Goal: Task Accomplishment & Management: Complete application form

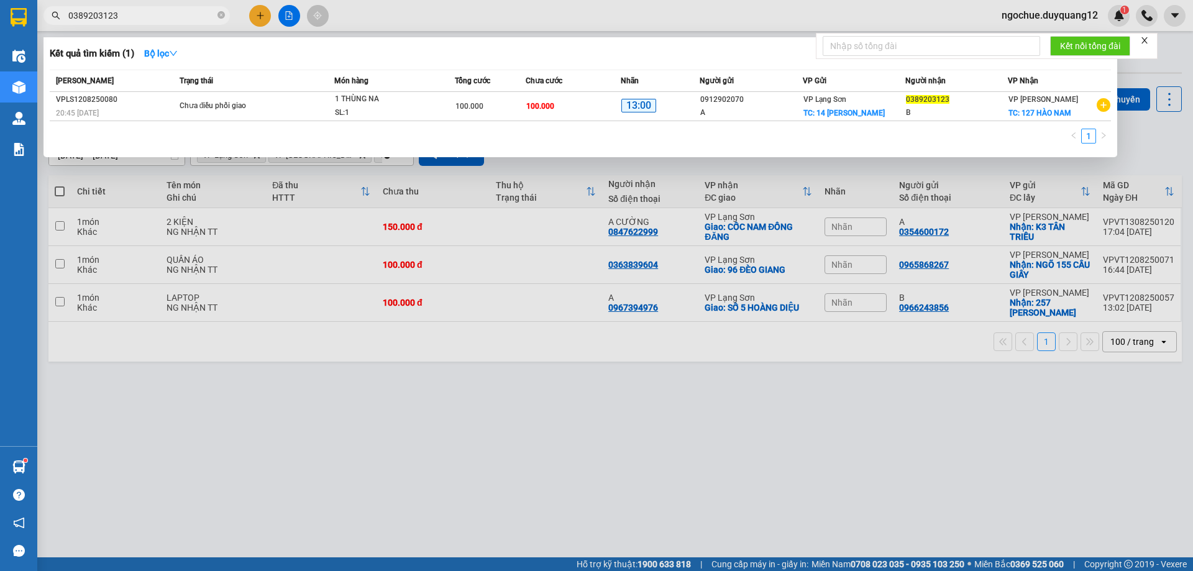
click at [258, 17] on div at bounding box center [596, 285] width 1193 height 571
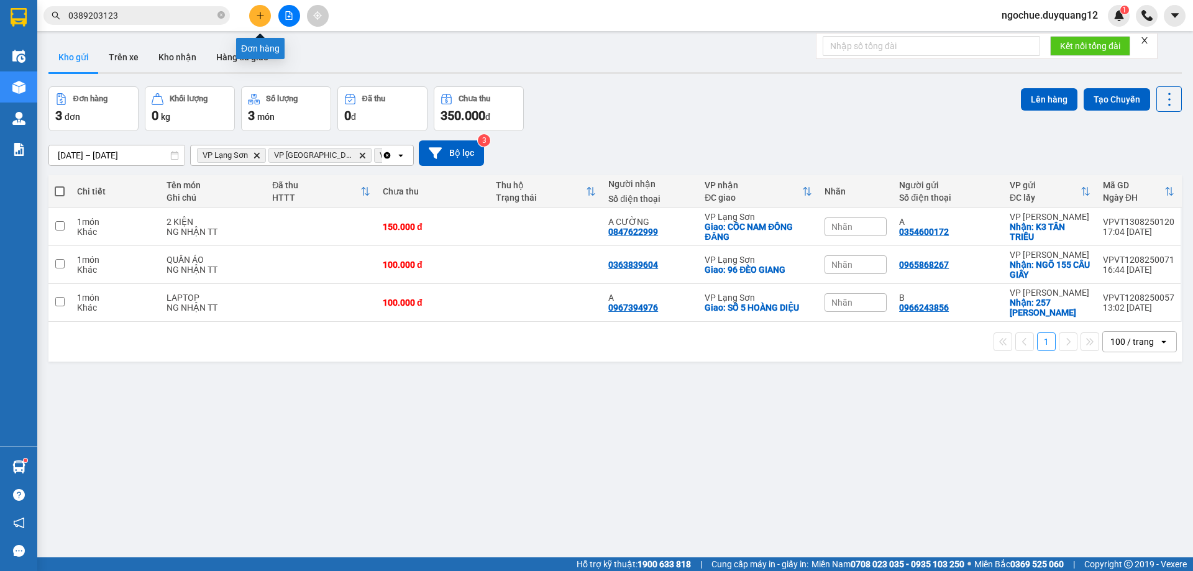
click at [259, 19] on icon "plus" at bounding box center [260, 15] width 9 height 9
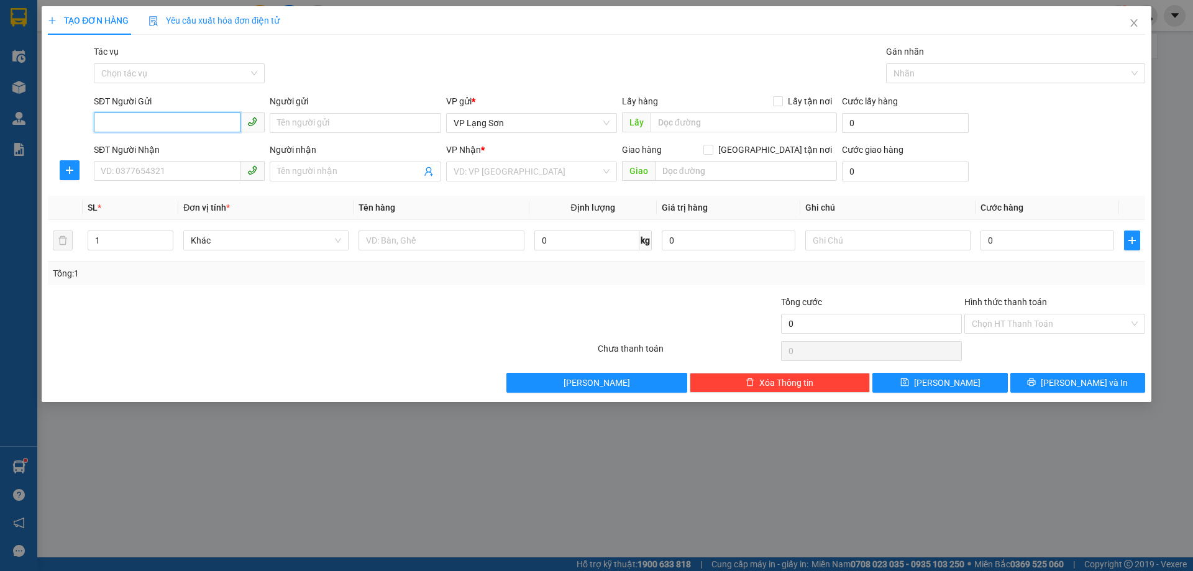
click at [202, 127] on input "SĐT Người Gửi" at bounding box center [167, 122] width 147 height 20
type input "0399808034"
click at [198, 147] on div "0399808034 - A" at bounding box center [179, 148] width 156 height 14
type input "A"
checkbox input "true"
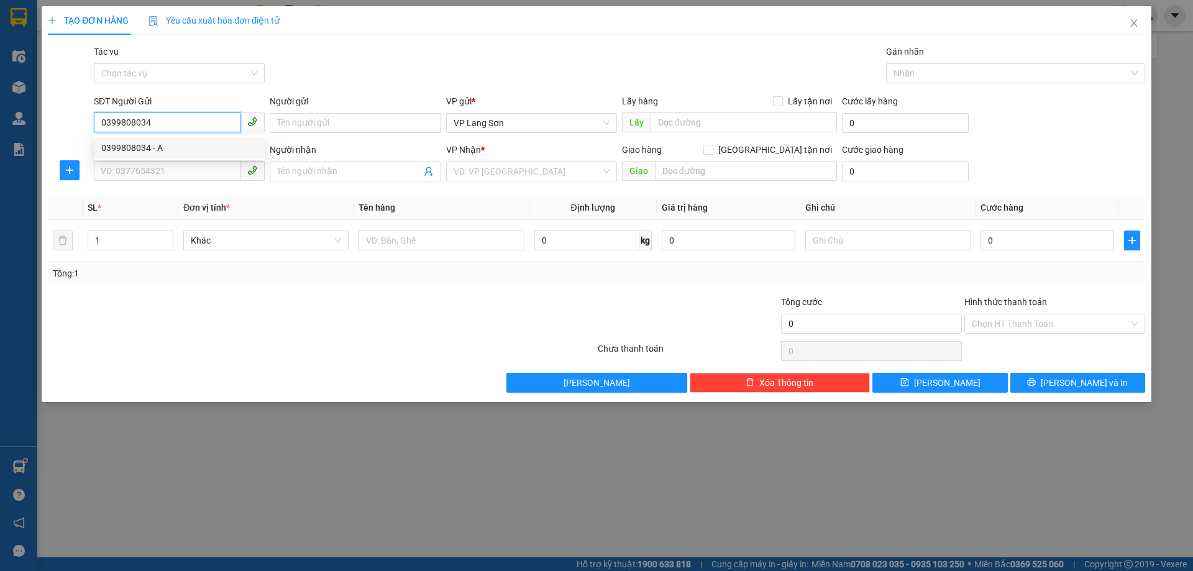
type input "VPHN"
type input "0399808034"
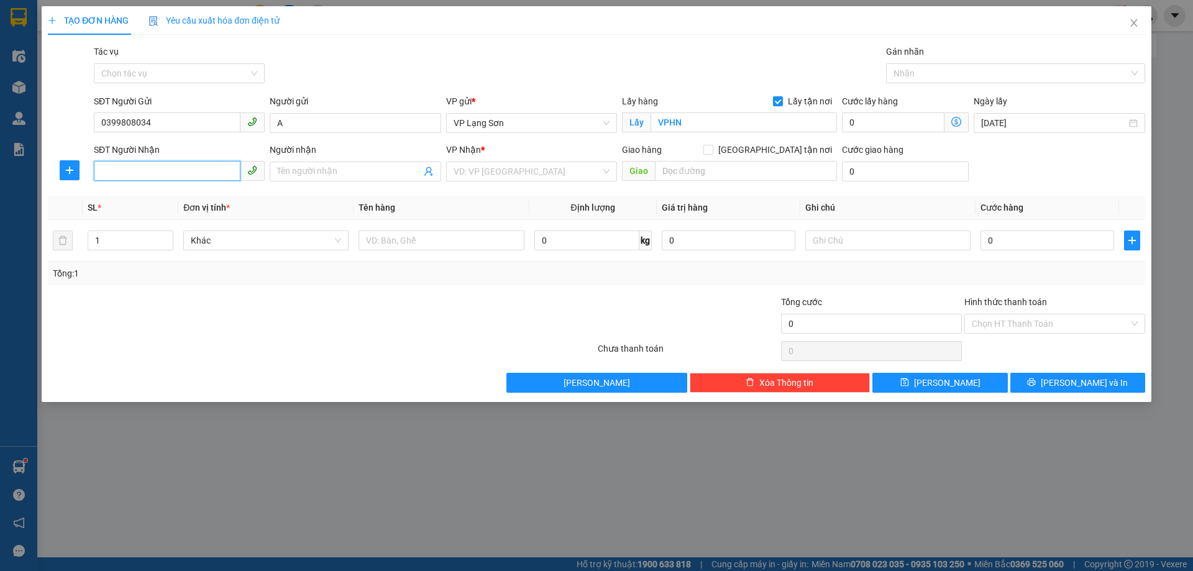
click at [194, 175] on input "SĐT Người Nhận" at bounding box center [167, 171] width 147 height 20
type input "0963776501"
click at [198, 199] on div "0963776501 - B 0866503163" at bounding box center [179, 197] width 156 height 14
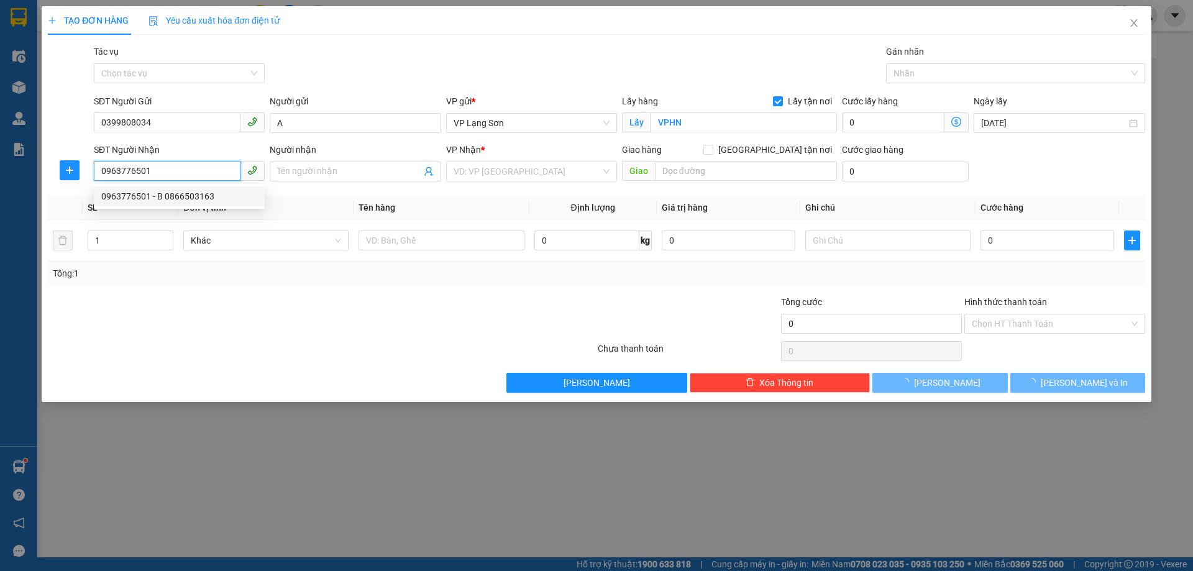
type input "B 0866503163"
checkbox input "true"
type input "ĐỐI DIỆN CỔNG B4 HỮU NGHI"
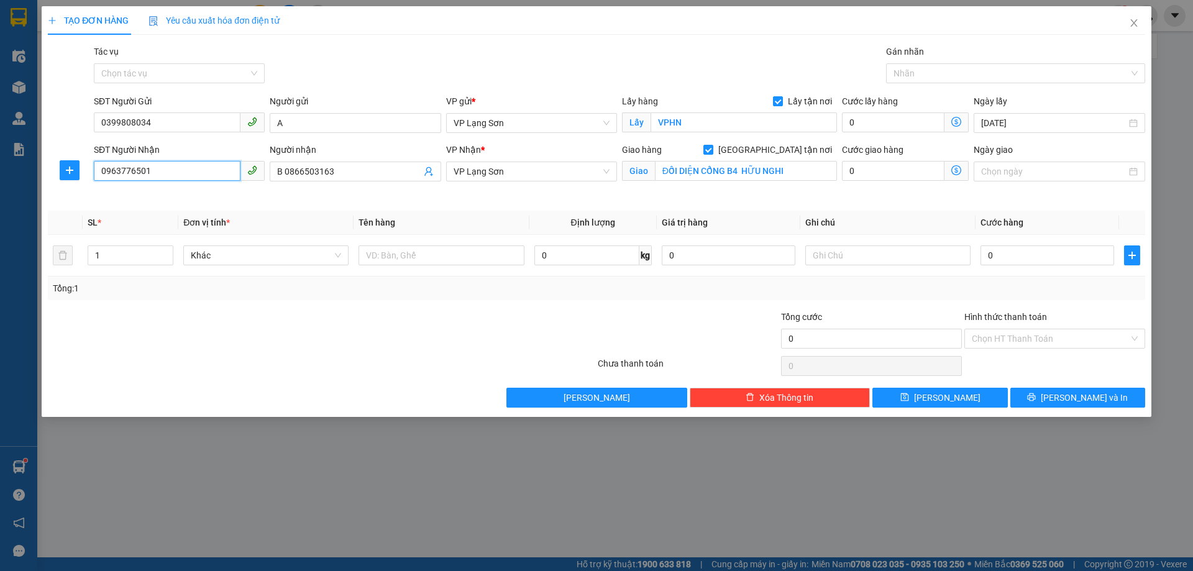
type input "0963776501"
click at [997, 170] on input "Ngày giao" at bounding box center [1053, 172] width 145 height 14
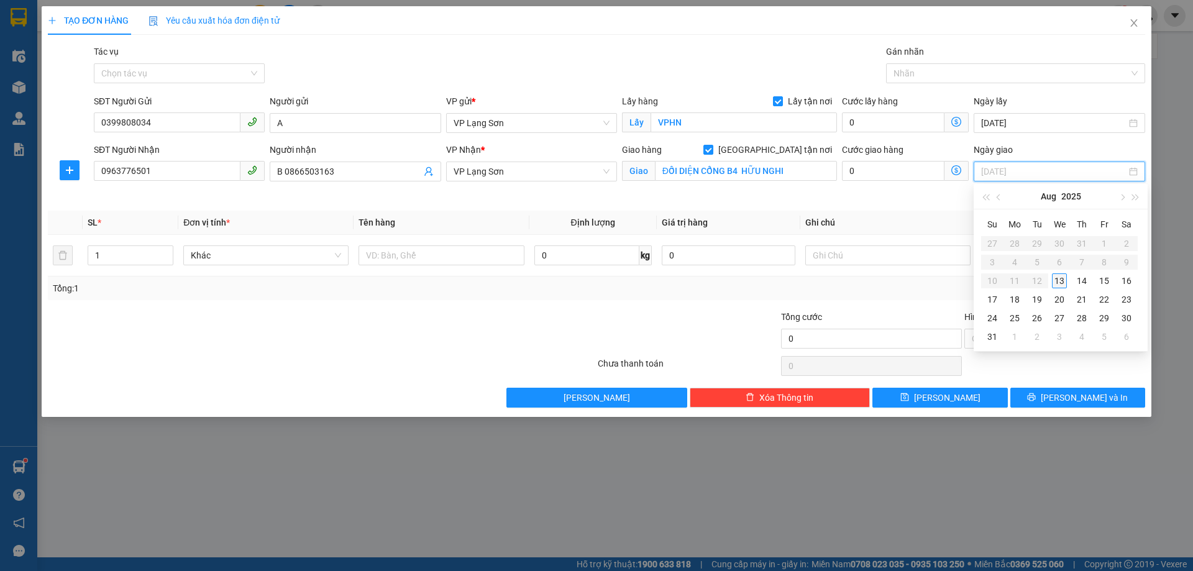
type input "13/08/2025"
click at [1058, 279] on div "13" at bounding box center [1059, 280] width 15 height 15
click at [411, 257] on input "text" at bounding box center [441, 255] width 165 height 20
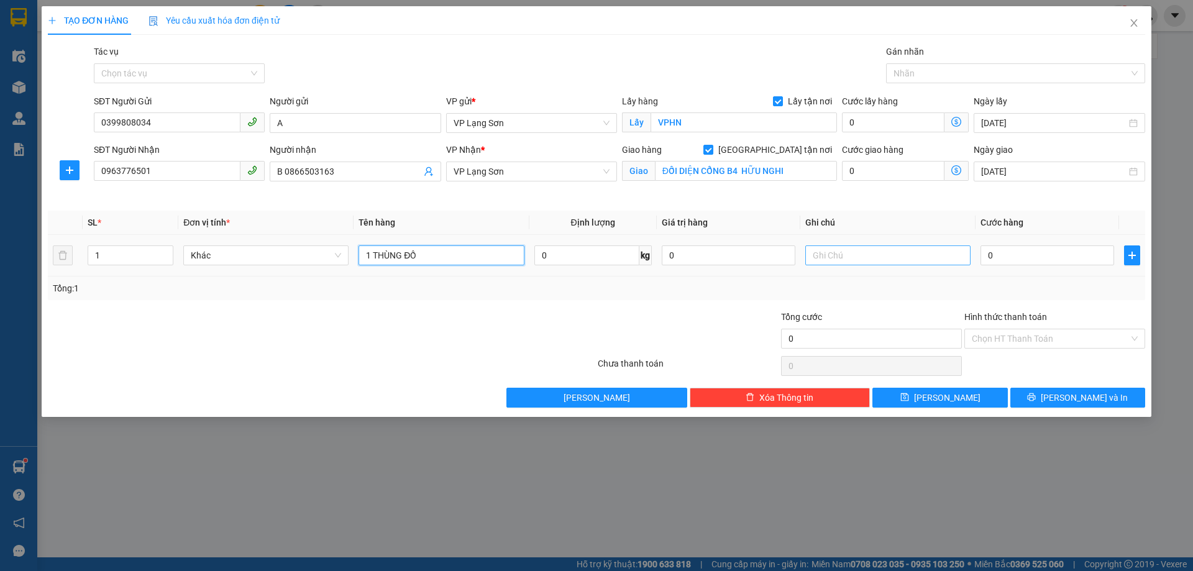
type input "1 THÙNG ĐỒ"
click at [823, 258] on input "text" at bounding box center [887, 255] width 165 height 20
type input "NG GỬI TT CK CTY 18:39 [DATE]"
click at [1027, 248] on input "0" at bounding box center [1048, 255] width 134 height 20
type input "1"
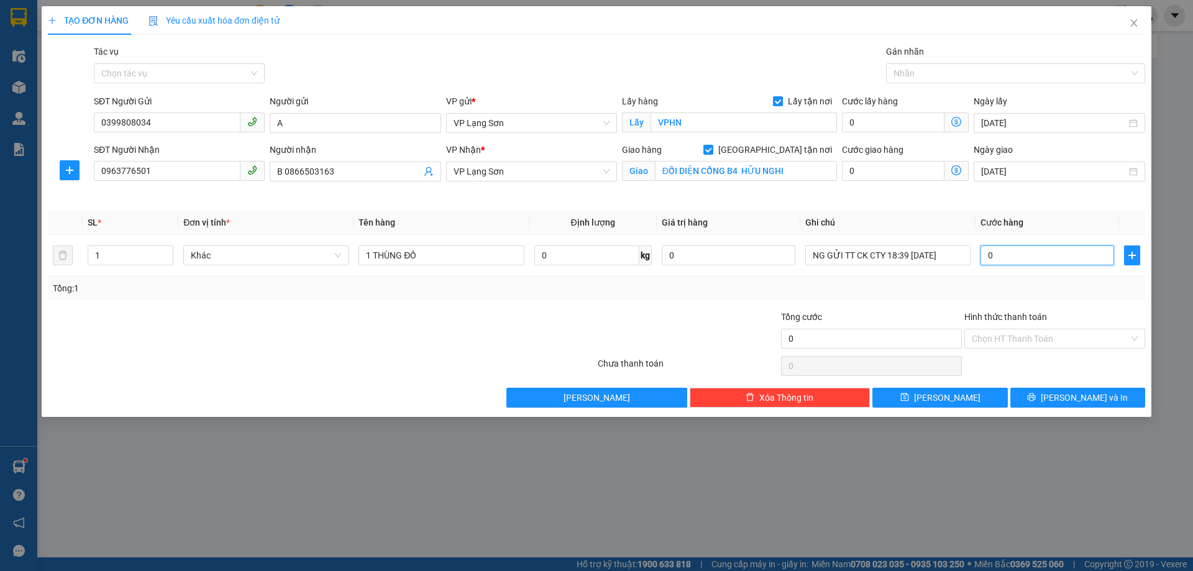
type input "1"
type input "10"
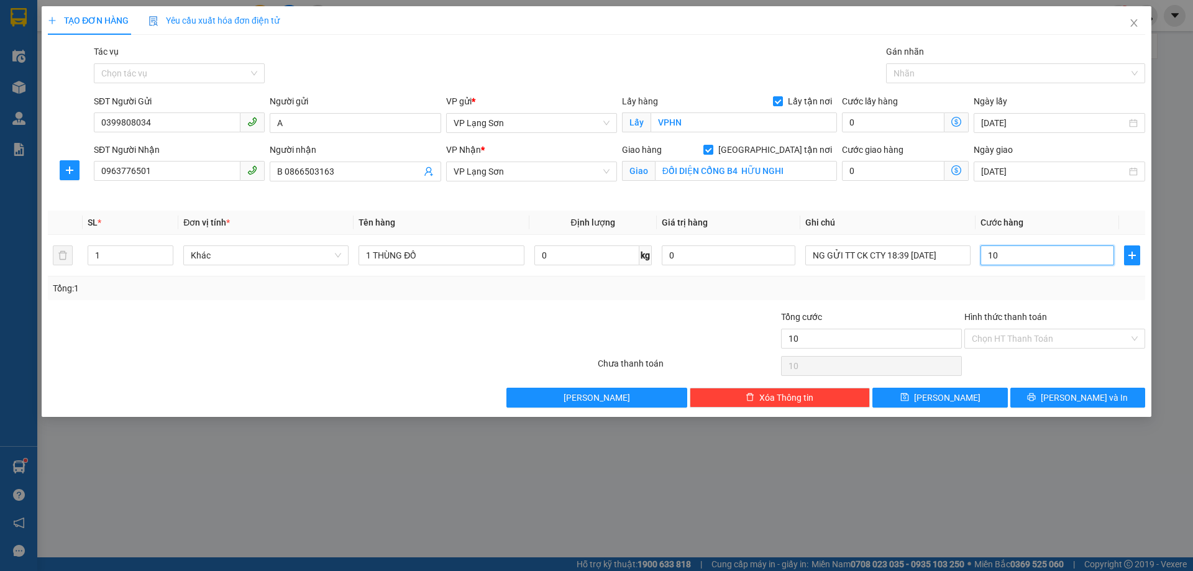
type input "100"
type input "1.000"
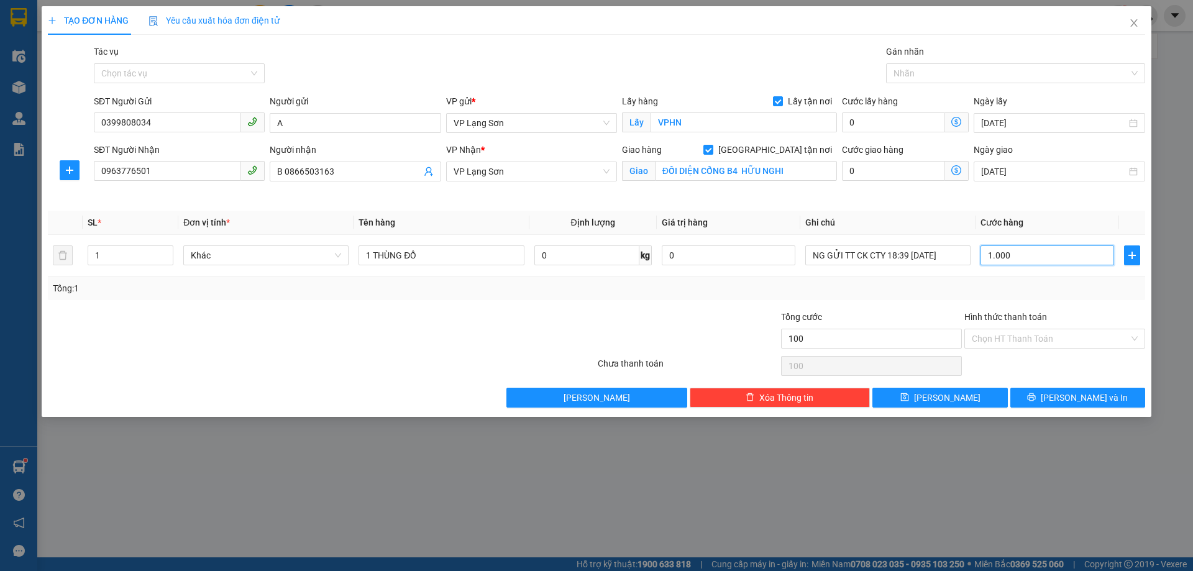
type input "1.000"
type input "10.000"
type input "100.000"
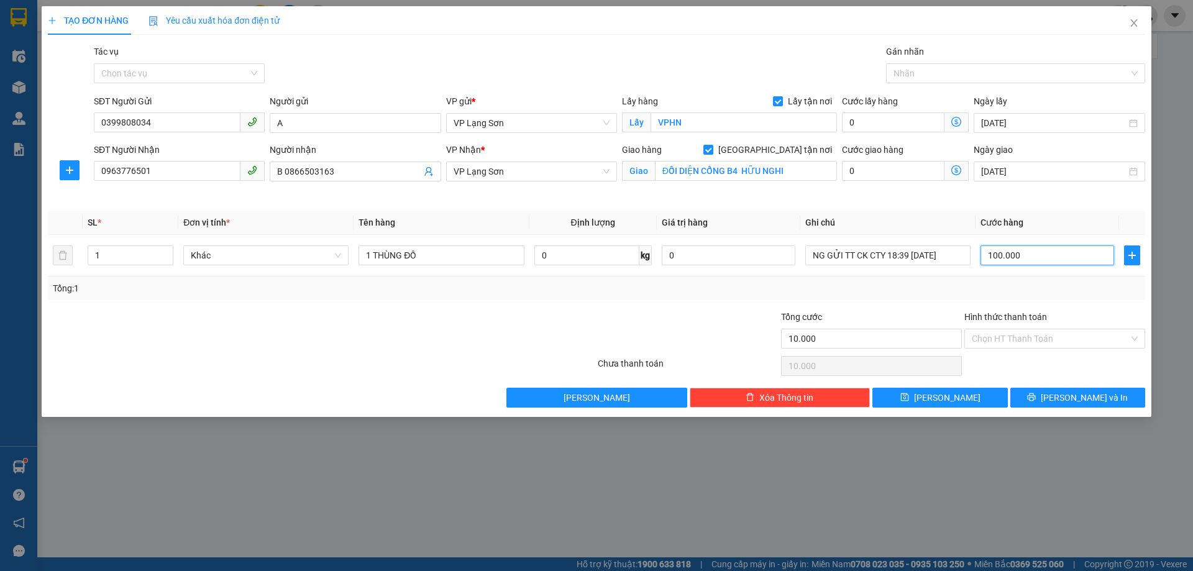
type input "100.000"
click at [1040, 345] on input "Hình thức thanh toán" at bounding box center [1050, 338] width 157 height 19
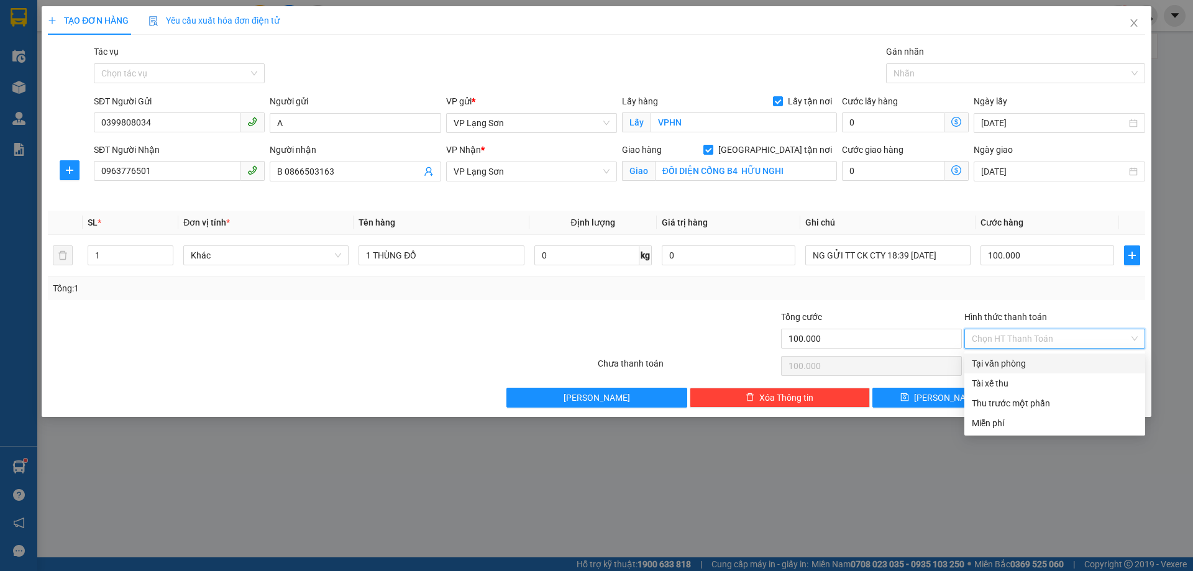
click at [1005, 360] on div "Tại văn phòng" at bounding box center [1055, 364] width 166 height 14
type input "0"
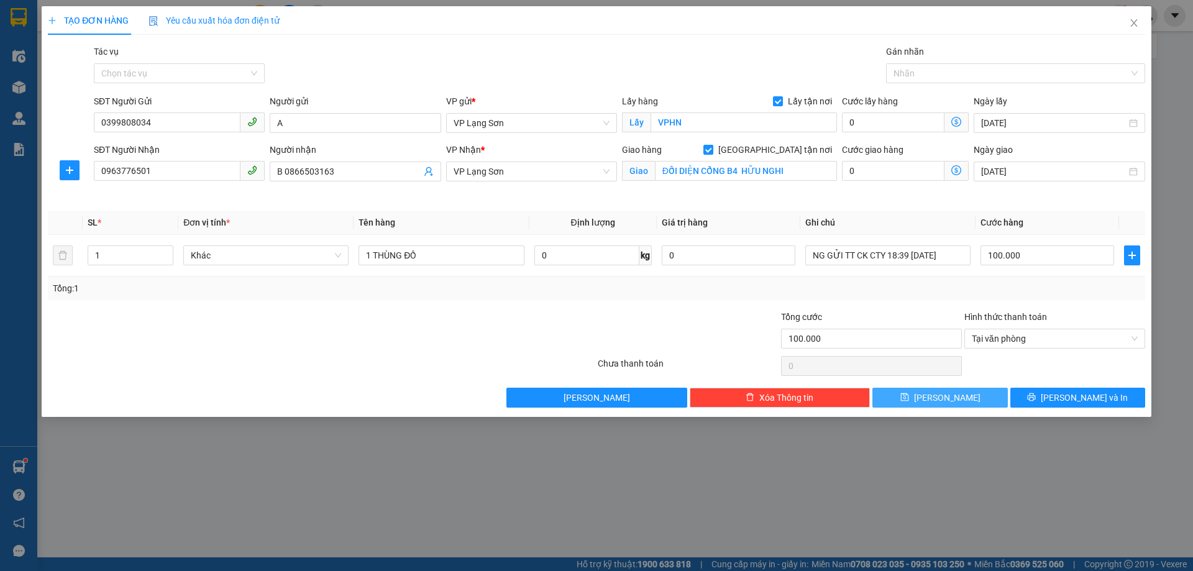
click at [908, 394] on icon "save" at bounding box center [904, 397] width 8 height 8
checkbox input "false"
type input "0"
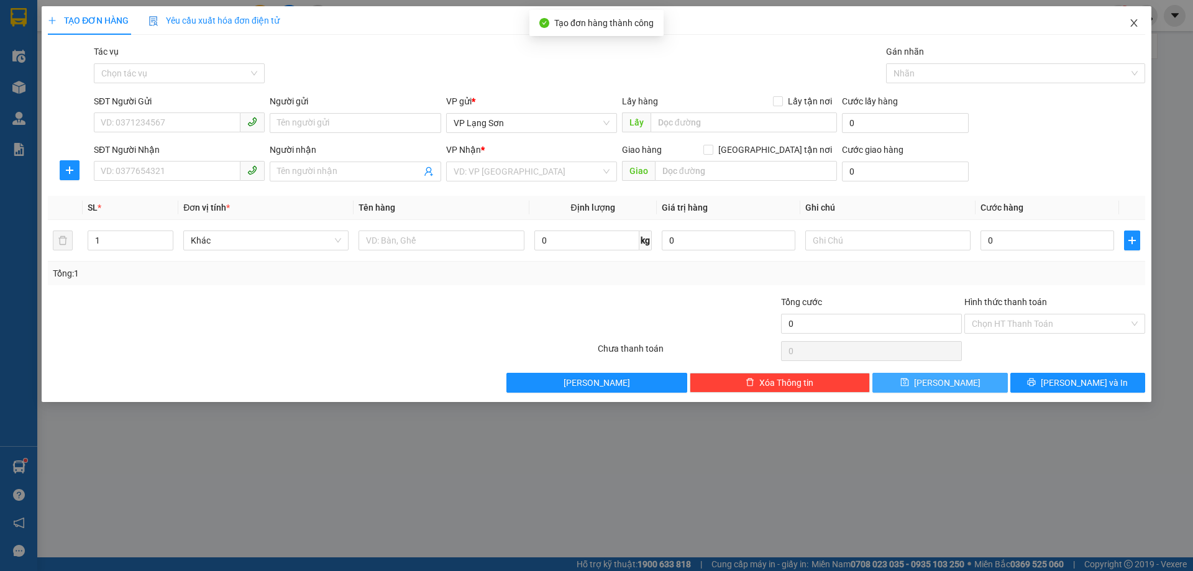
click at [1132, 18] on span "Close" at bounding box center [1134, 23] width 35 height 35
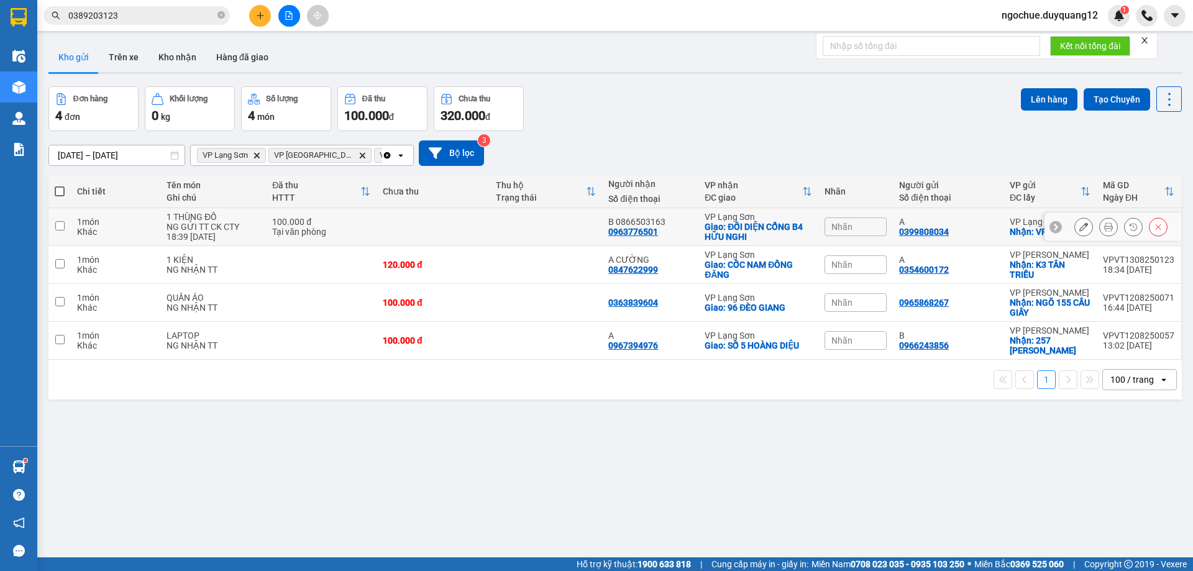
click at [1079, 227] on icon at bounding box center [1083, 226] width 9 height 9
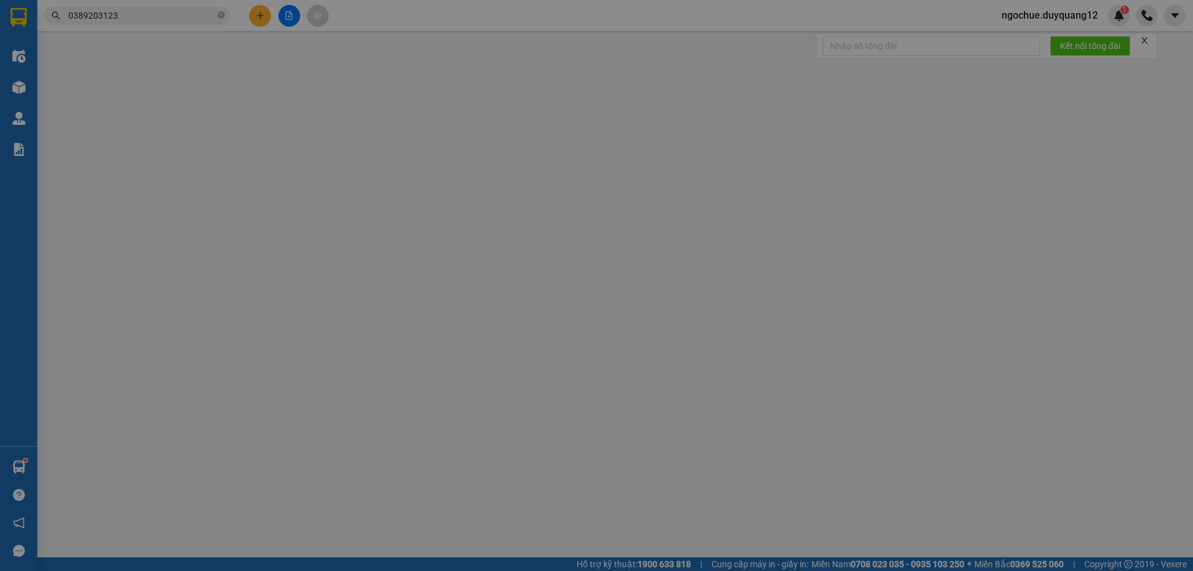
type input "0399808034"
type input "A"
checkbox input "true"
type input "VPHN"
type input "0963776501"
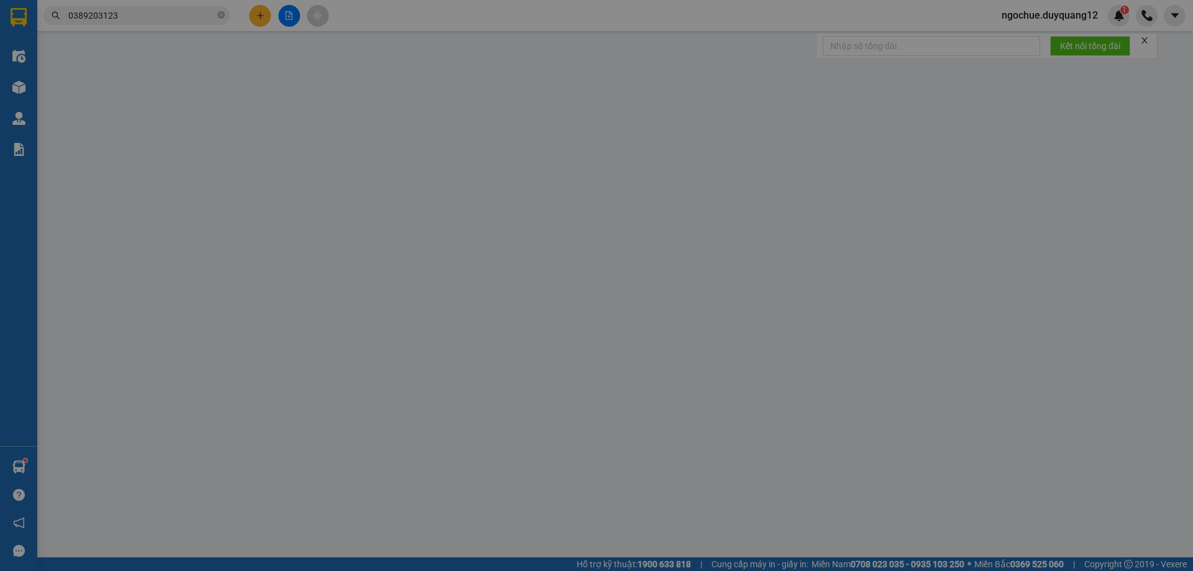
type input "B 0866503163"
checkbox input "true"
type input "ĐỐI DIỆN CỔNG B4 HỮU NGHI"
type input "100.000"
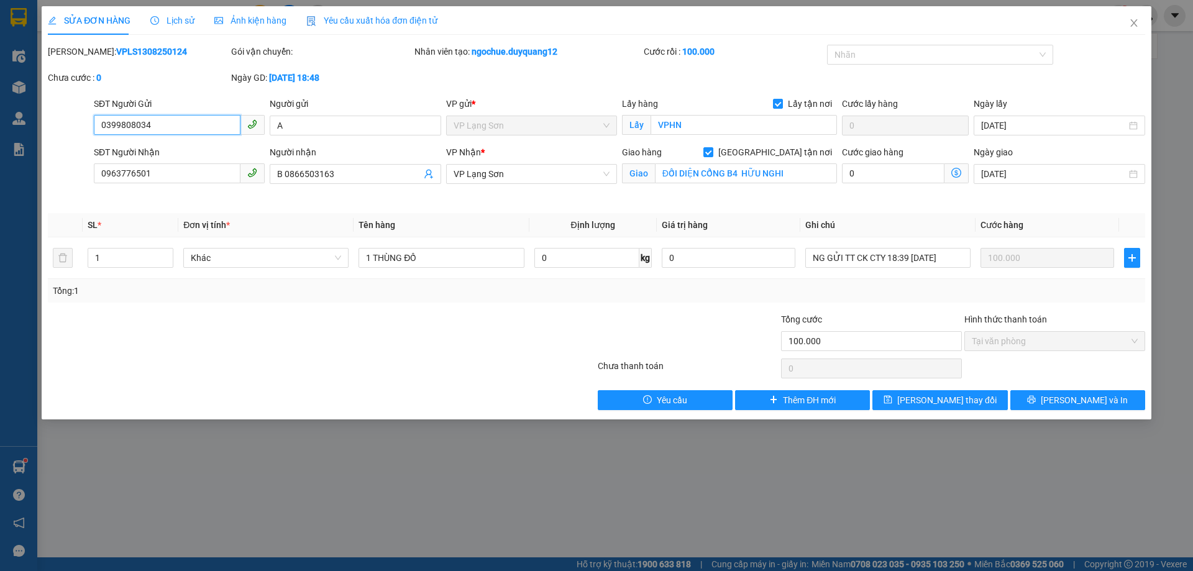
click at [512, 129] on span "VP Lạng Sơn" at bounding box center [532, 125] width 156 height 19
click at [484, 126] on span "VP Lạng Sơn" at bounding box center [532, 125] width 156 height 19
click at [1130, 15] on span "Close" at bounding box center [1134, 23] width 35 height 35
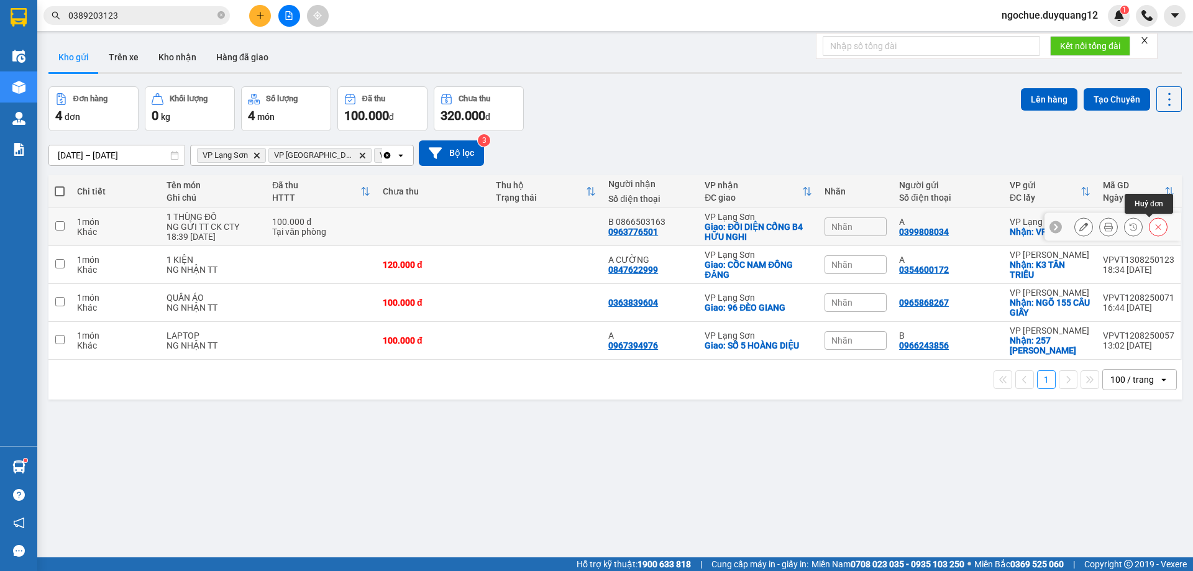
click at [1154, 226] on icon at bounding box center [1158, 226] width 9 height 9
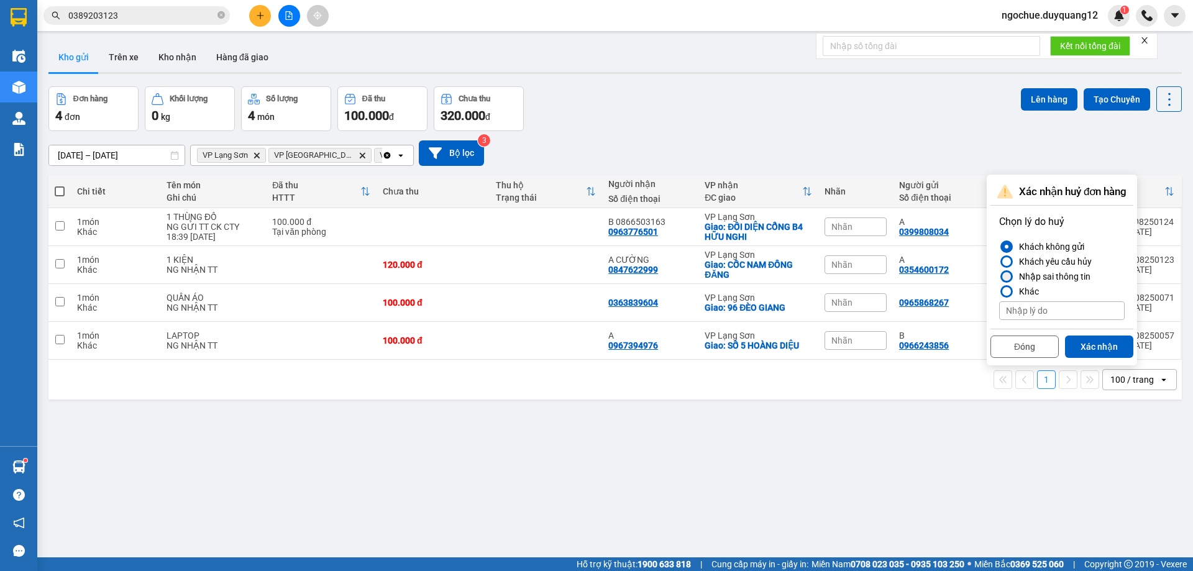
click at [1050, 279] on div "Nhập sai thông tin" at bounding box center [1052, 276] width 76 height 15
click at [999, 277] on input "Nhập sai thông tin" at bounding box center [999, 277] width 0 height 0
click at [1092, 347] on button "Xác nhận" at bounding box center [1099, 347] width 68 height 22
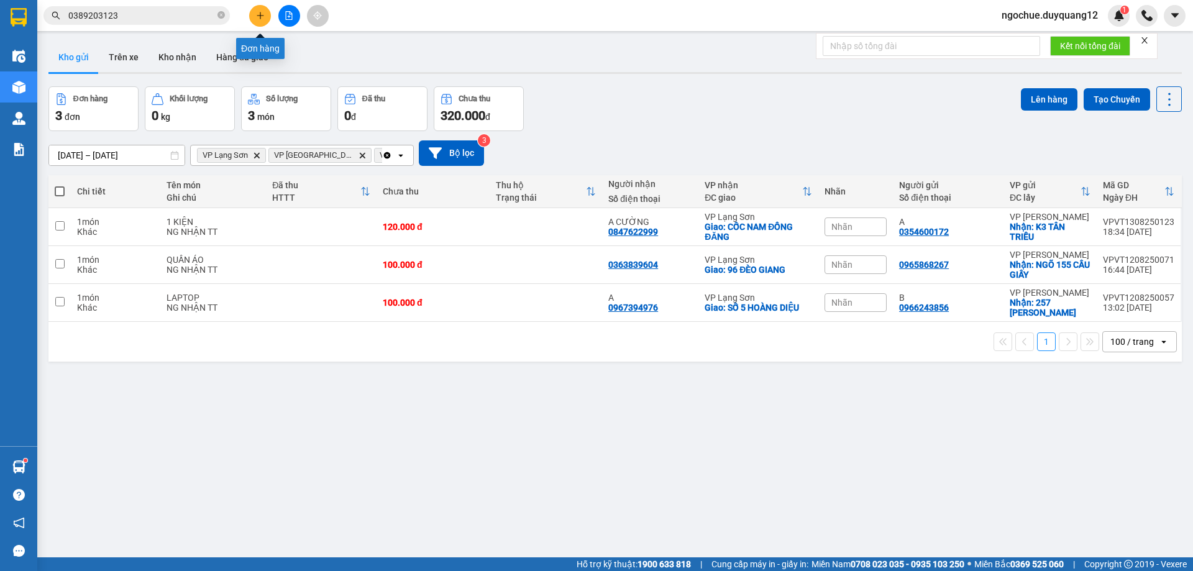
click at [255, 18] on button at bounding box center [260, 16] width 22 height 22
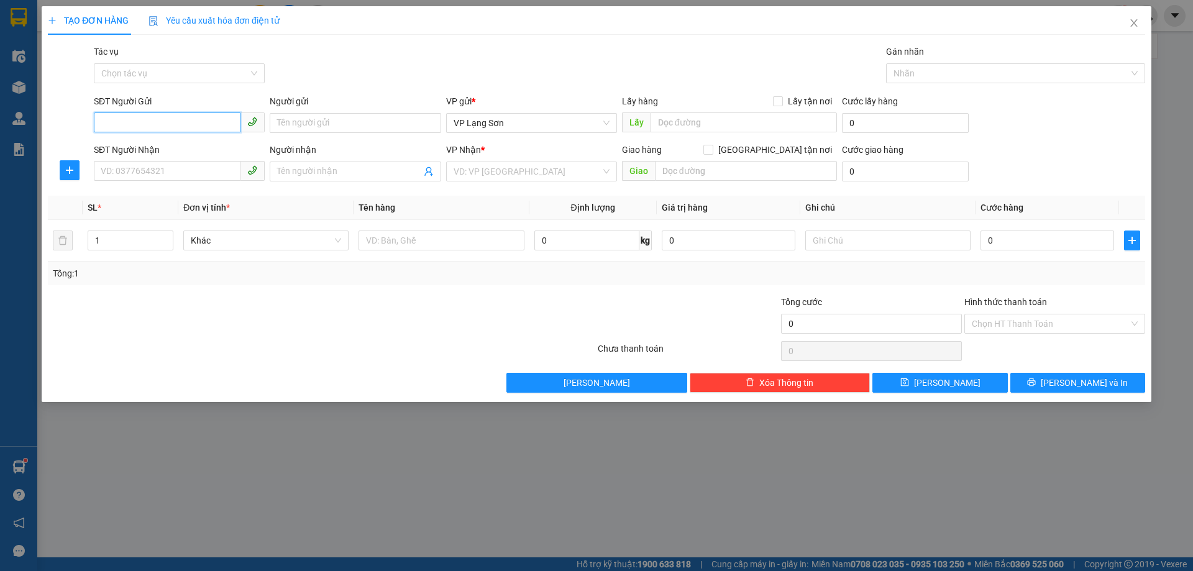
click at [194, 130] on input "SĐT Người Gửi" at bounding box center [167, 122] width 147 height 20
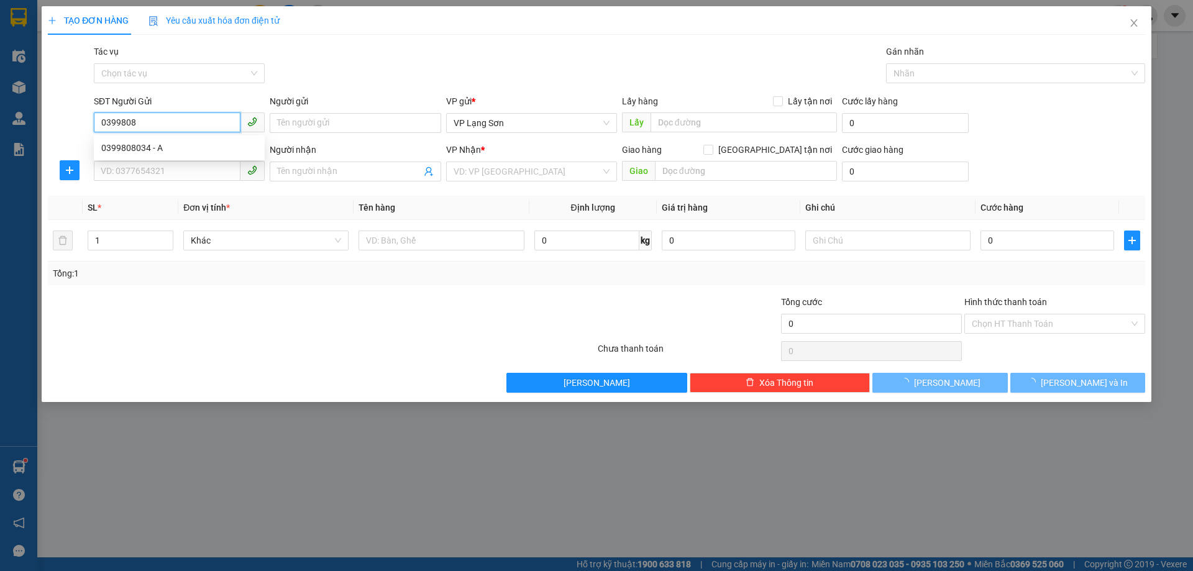
click at [230, 141] on div "0399808034 - A" at bounding box center [179, 148] width 156 height 14
type input "0399808034"
type input "A"
checkbox input "true"
type input "VPHN"
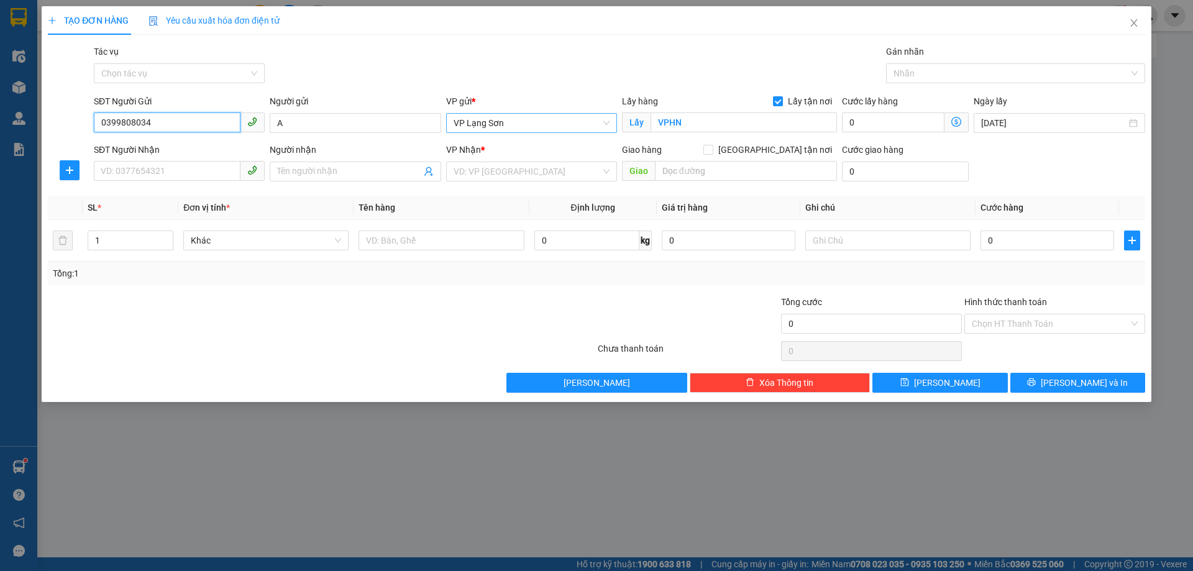
click at [557, 126] on span "VP Lạng Sơn" at bounding box center [532, 123] width 156 height 19
type input "0399808034"
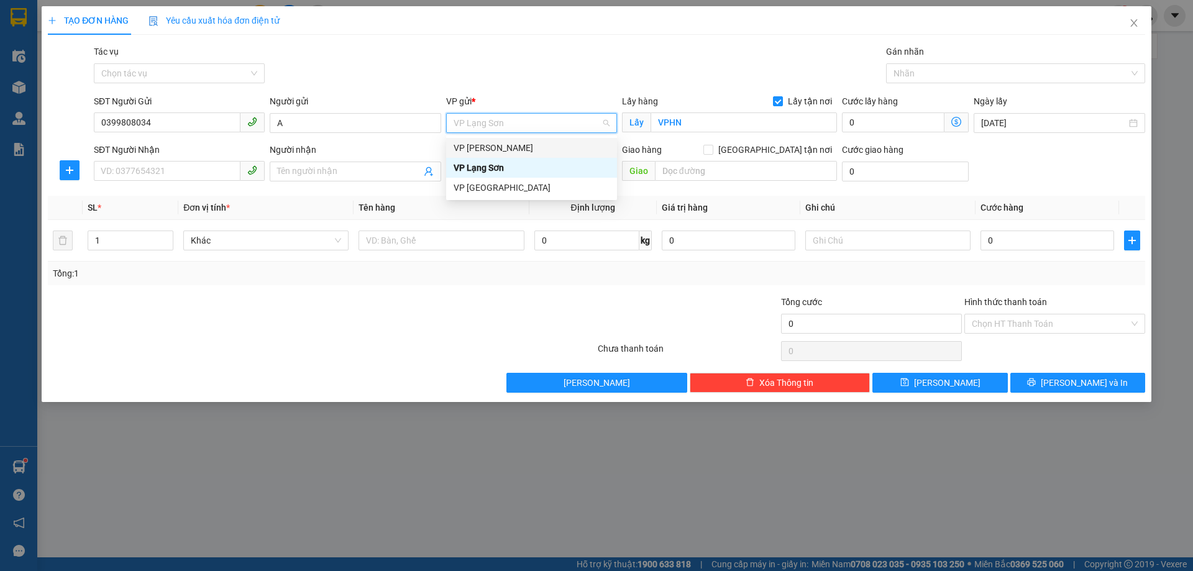
click at [526, 153] on div "VP [PERSON_NAME]" at bounding box center [532, 148] width 156 height 14
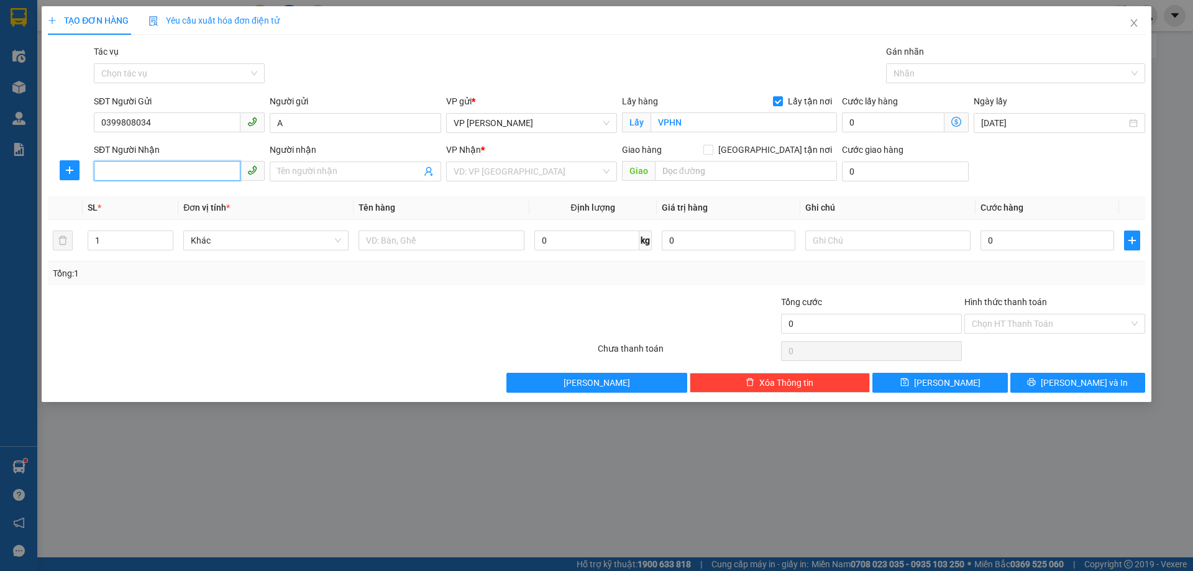
click at [177, 167] on input "SĐT Người Nhận" at bounding box center [167, 171] width 147 height 20
click at [175, 176] on input "SĐT Người Nhận" at bounding box center [167, 171] width 147 height 20
click at [173, 195] on div "0963776501 - B 0866503163" at bounding box center [179, 197] width 156 height 14
type input "0963776501"
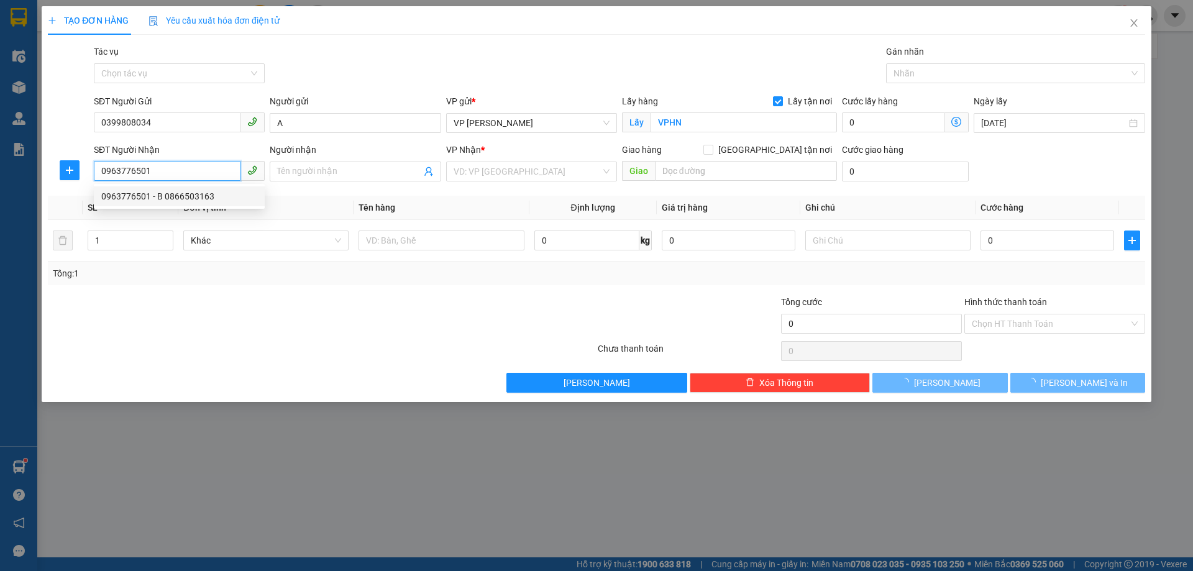
type input "B 0866503163"
checkbox input "true"
type input "ĐỐI DIỆN CỔNG B4 HỮU NGHI"
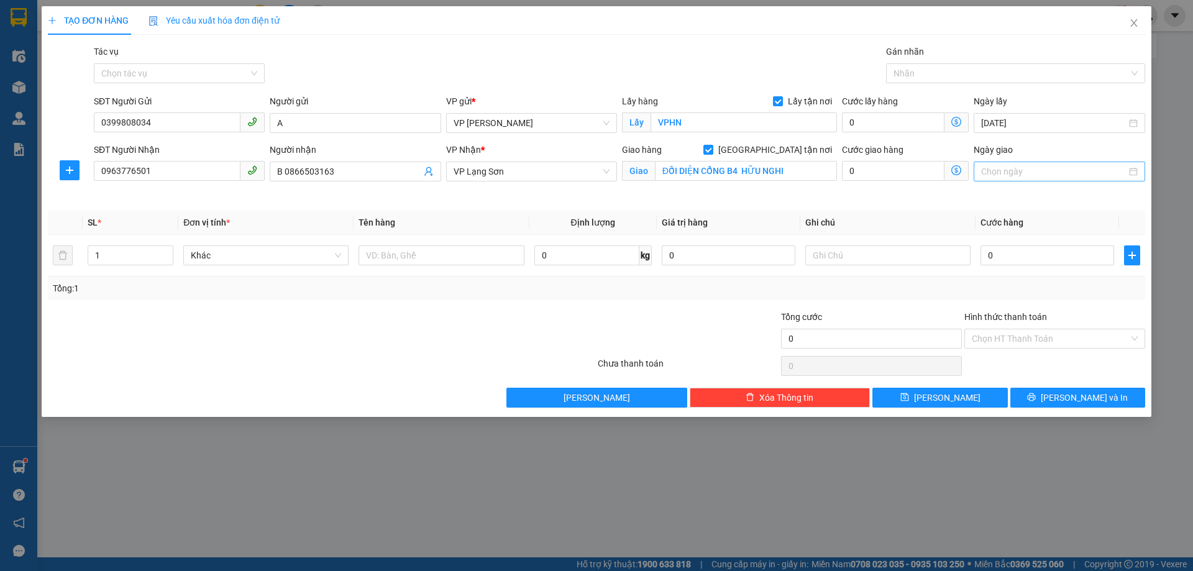
click at [1009, 171] on input "Ngày giao" at bounding box center [1053, 172] width 145 height 14
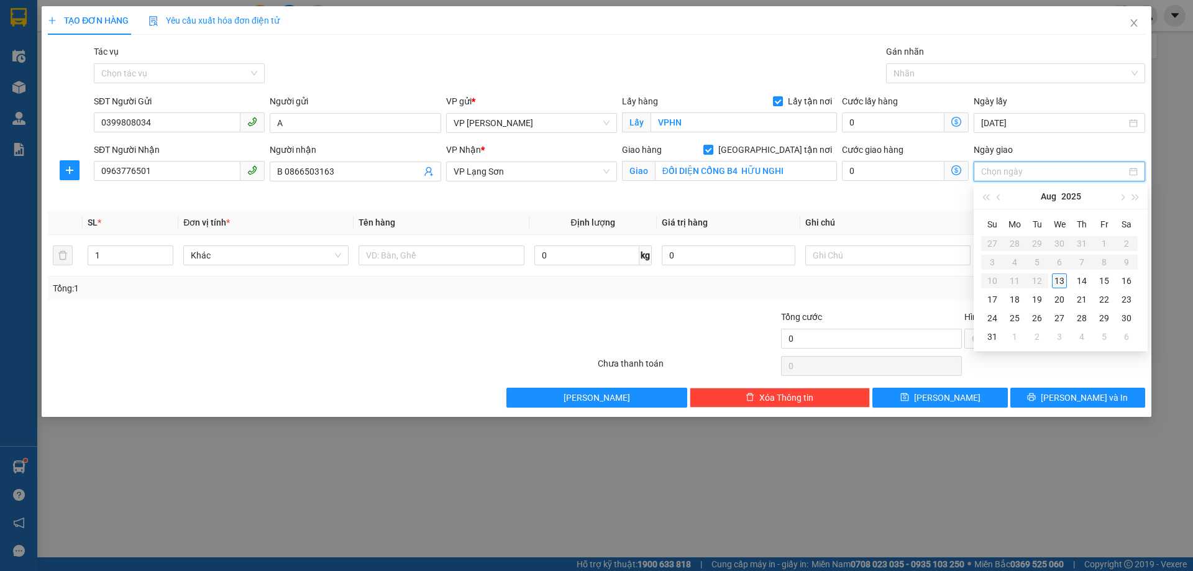
type input "13/08/2025"
click at [1059, 275] on div "13" at bounding box center [1059, 280] width 15 height 15
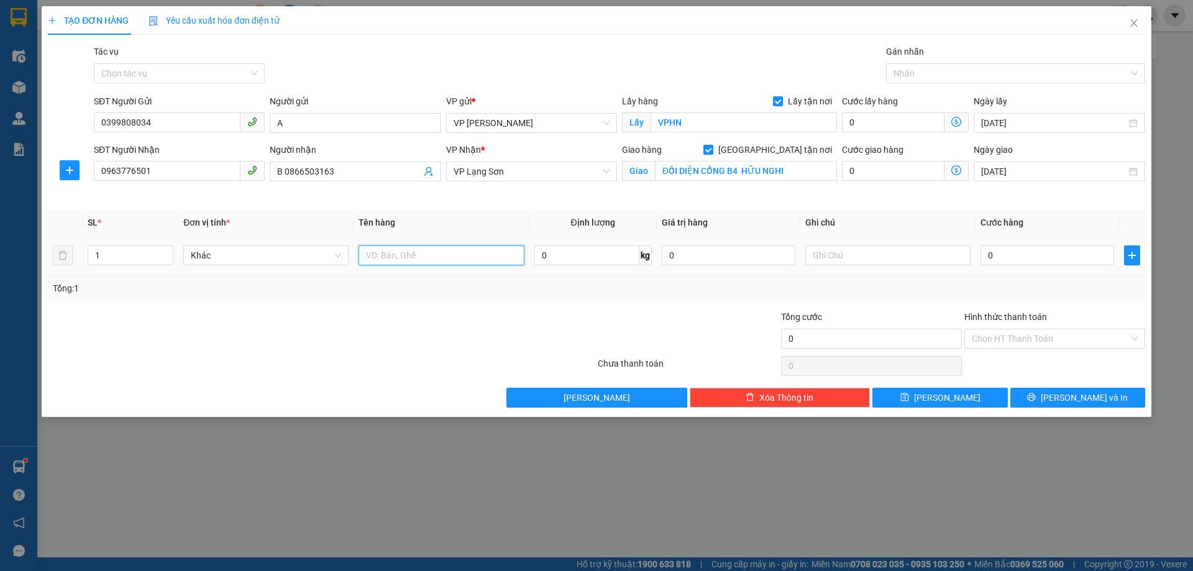
click at [419, 254] on input "text" at bounding box center [441, 255] width 165 height 20
type input "1 THÙNG ĐỒ"
click at [858, 259] on input "text" at bounding box center [887, 255] width 165 height 20
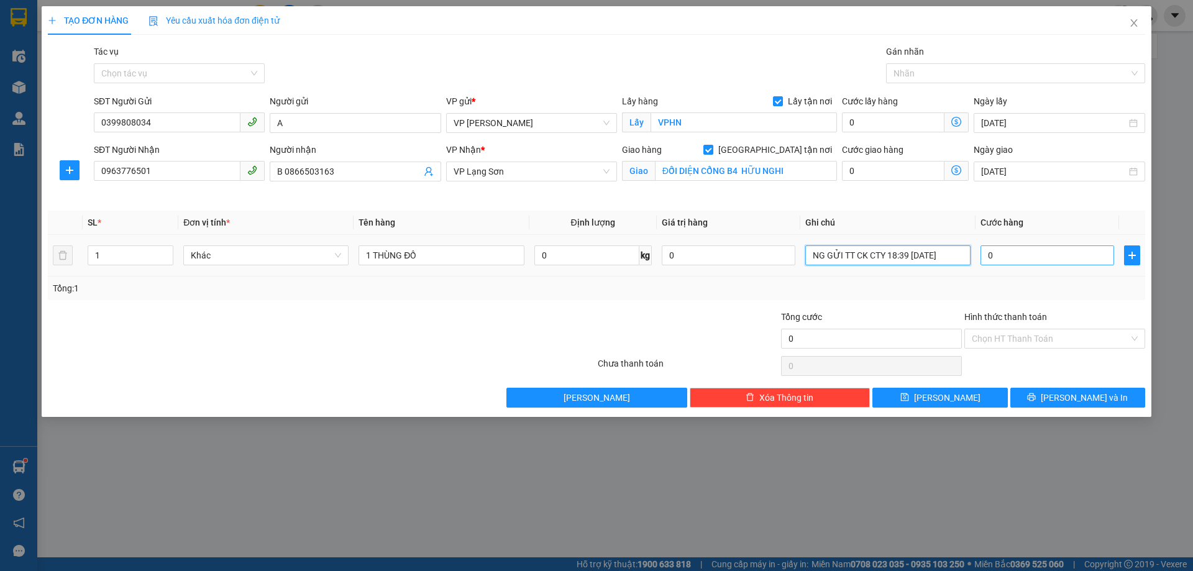
type input "NG GỬI TT CK CTY 18:39 [DATE]"
click at [1042, 251] on input "0" at bounding box center [1048, 255] width 134 height 20
type input "1"
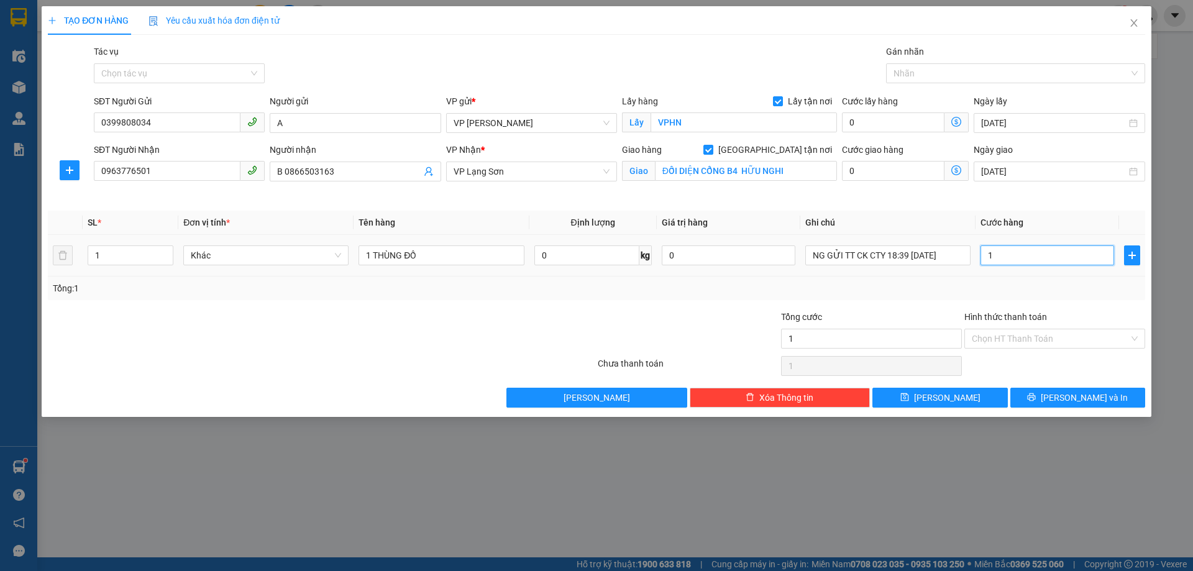
type input "10"
type input "100"
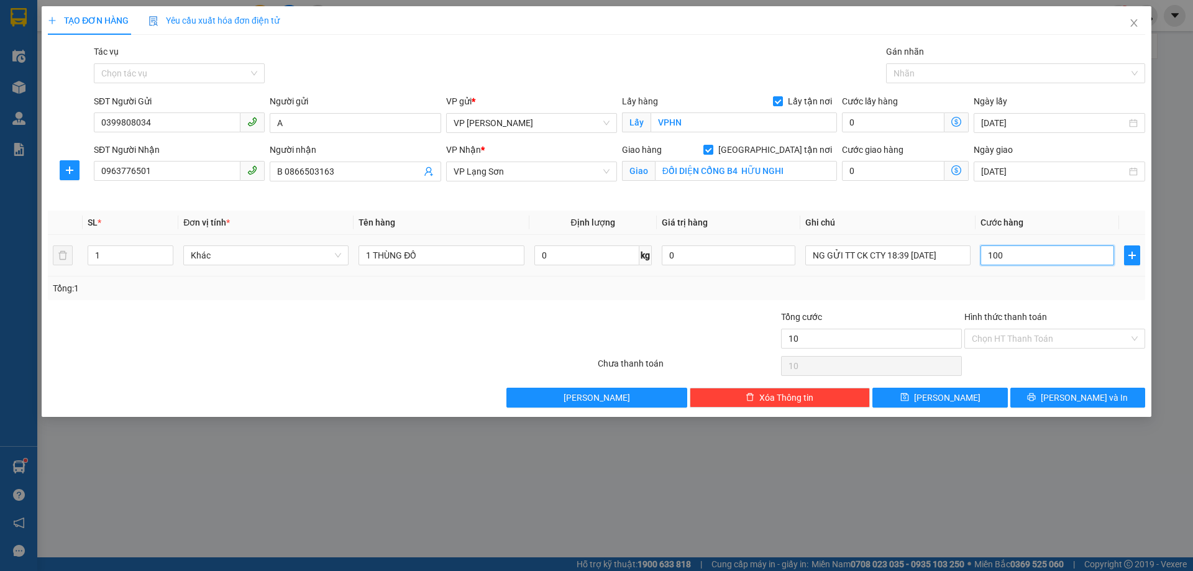
type input "100"
type input "1.000"
type input "10.000"
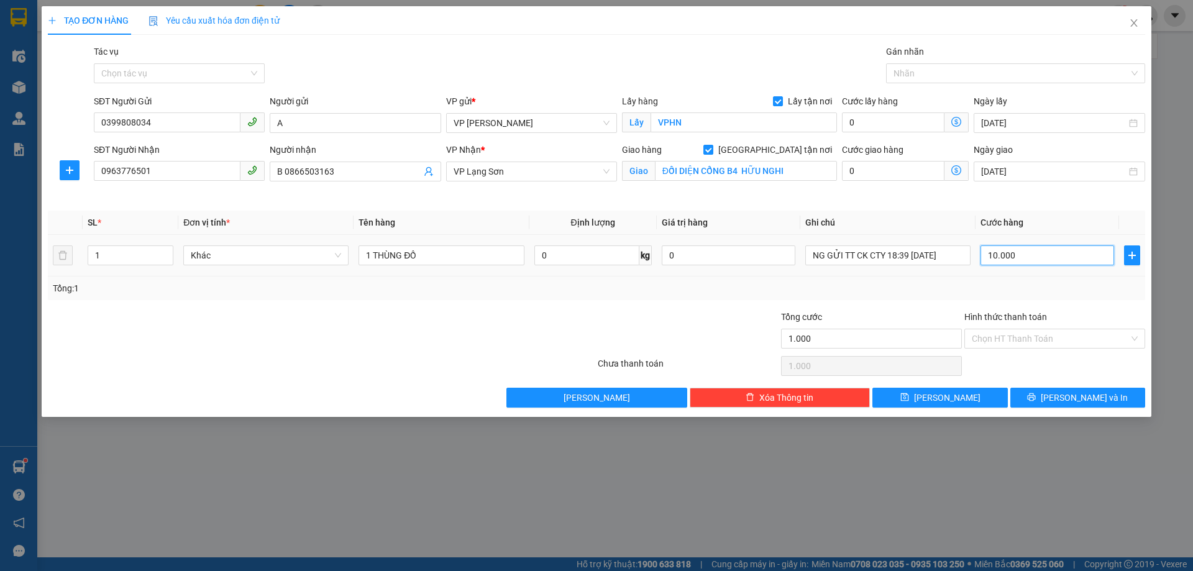
type input "10.000"
type input "100.000"
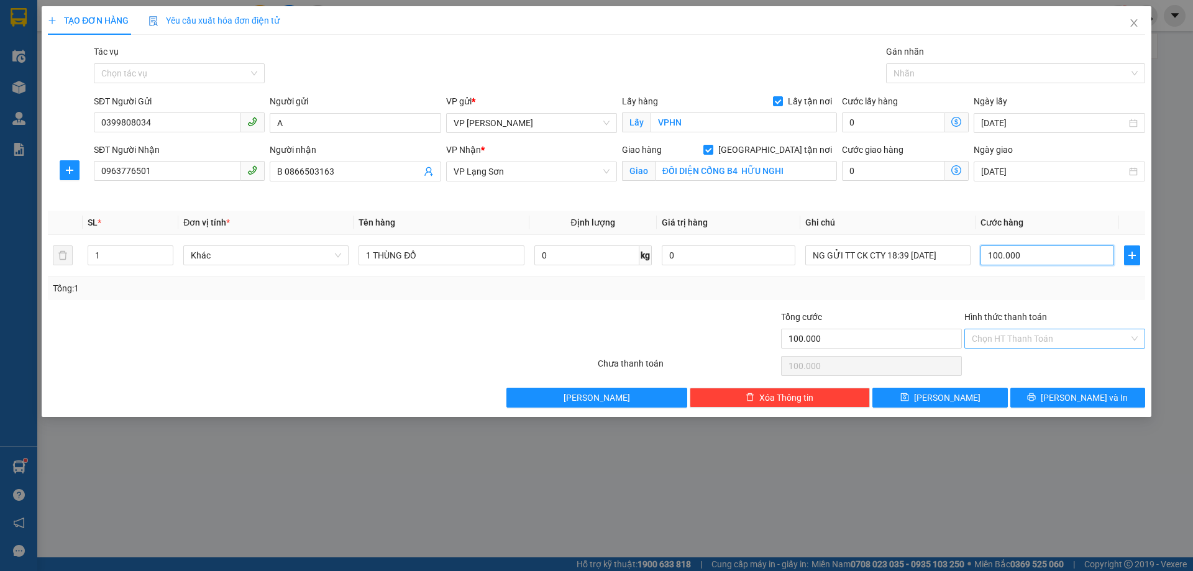
type input "100.000"
click at [1057, 342] on input "Hình thức thanh toán" at bounding box center [1050, 338] width 157 height 19
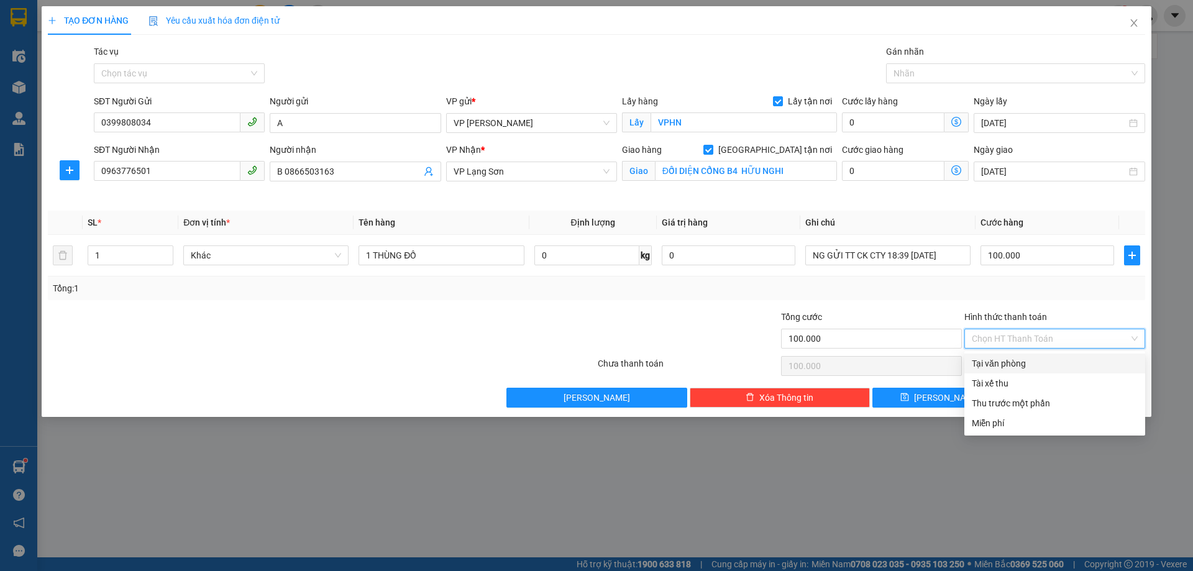
click at [1024, 363] on div "Tại văn phòng" at bounding box center [1055, 364] width 166 height 14
type input "0"
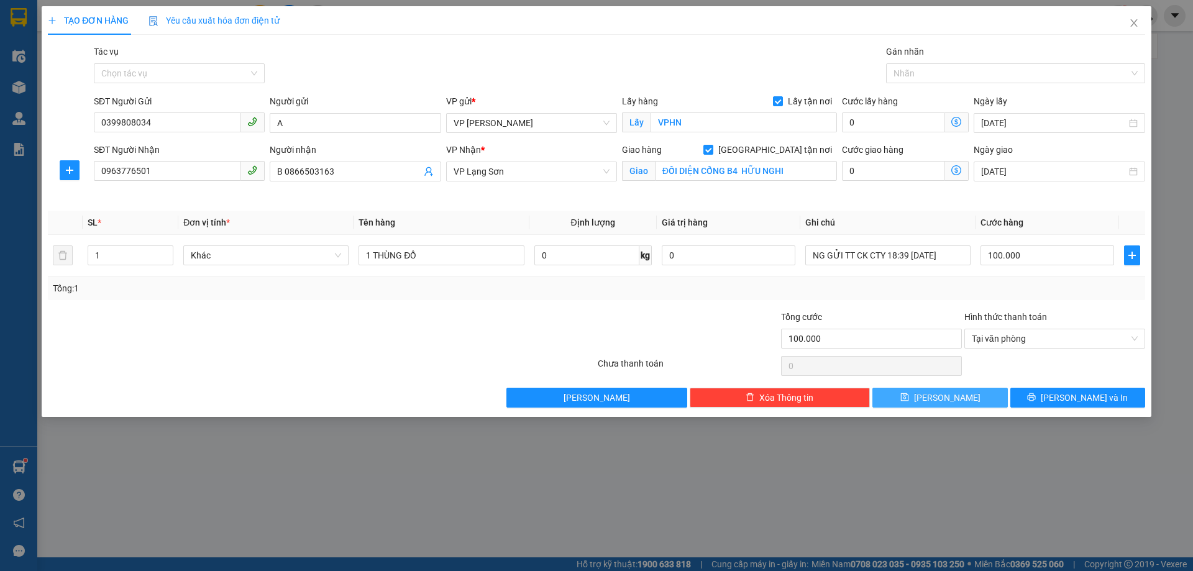
click at [944, 388] on button "Lưu" at bounding box center [939, 398] width 135 height 20
checkbox input "false"
type input "0"
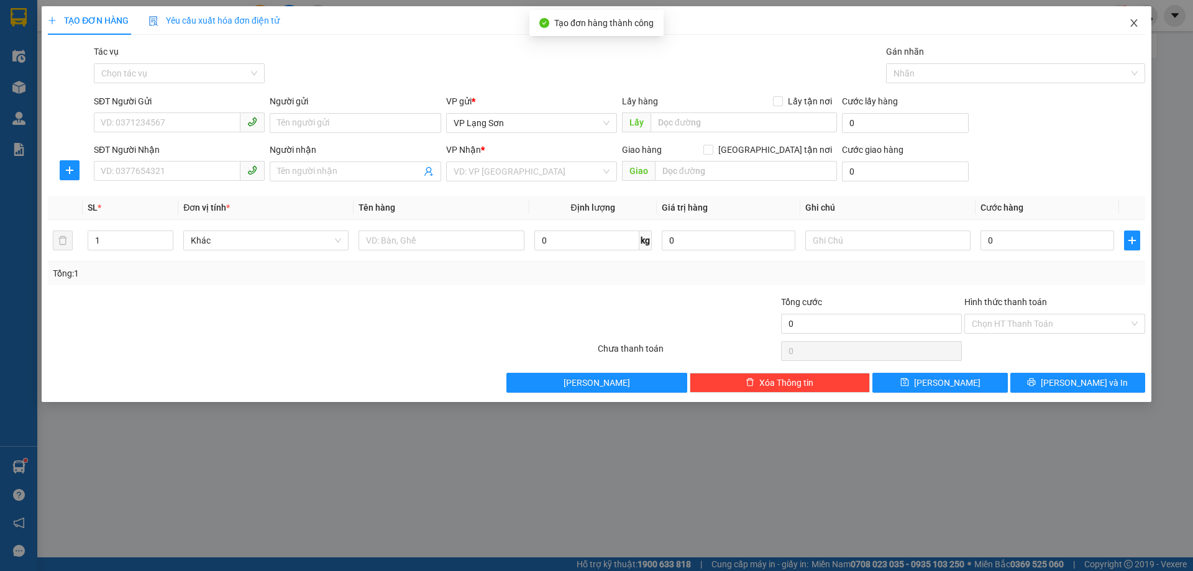
click at [1142, 24] on span "Close" at bounding box center [1134, 23] width 35 height 35
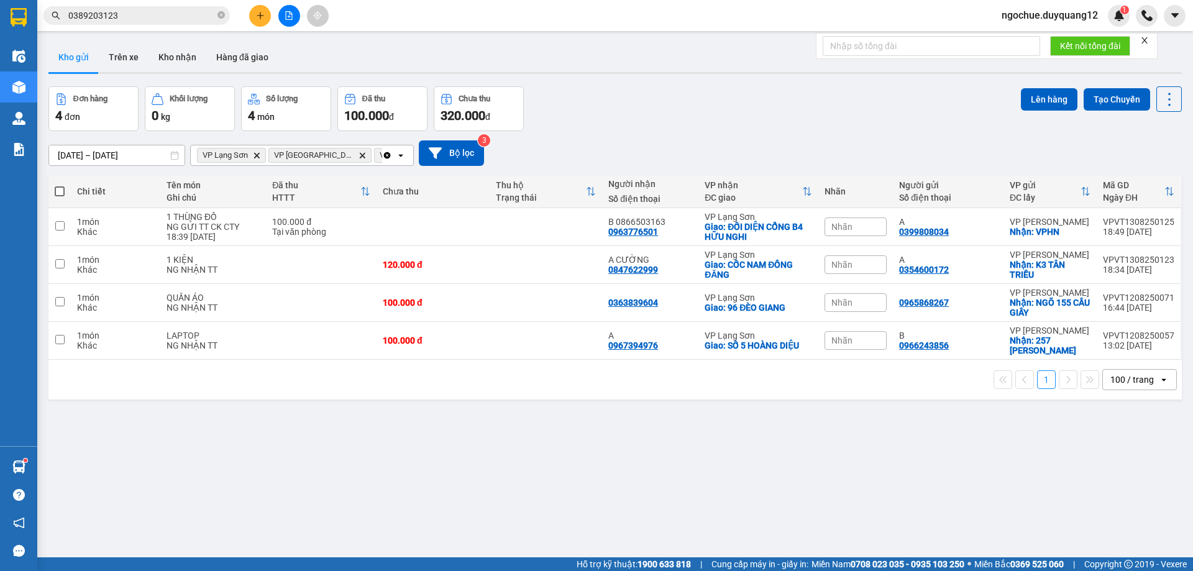
click at [259, 14] on icon "plus" at bounding box center [260, 15] width 9 height 9
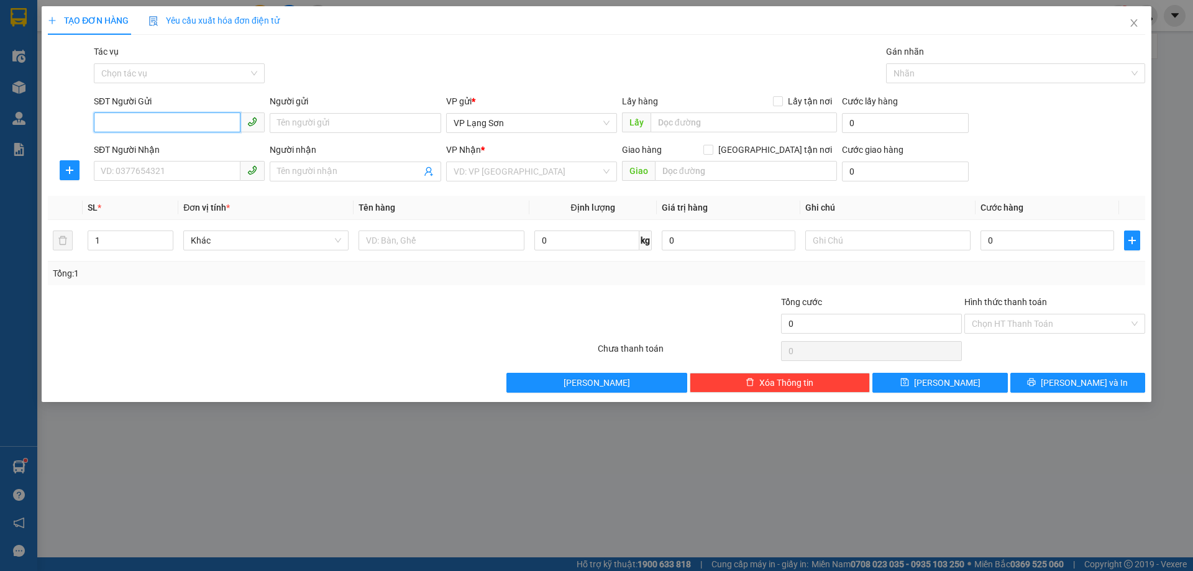
click at [203, 126] on input "SĐT Người Gửi" at bounding box center [167, 122] width 147 height 20
paste input "097 2811556"
click at [118, 120] on input "097 2811556" at bounding box center [167, 122] width 147 height 20
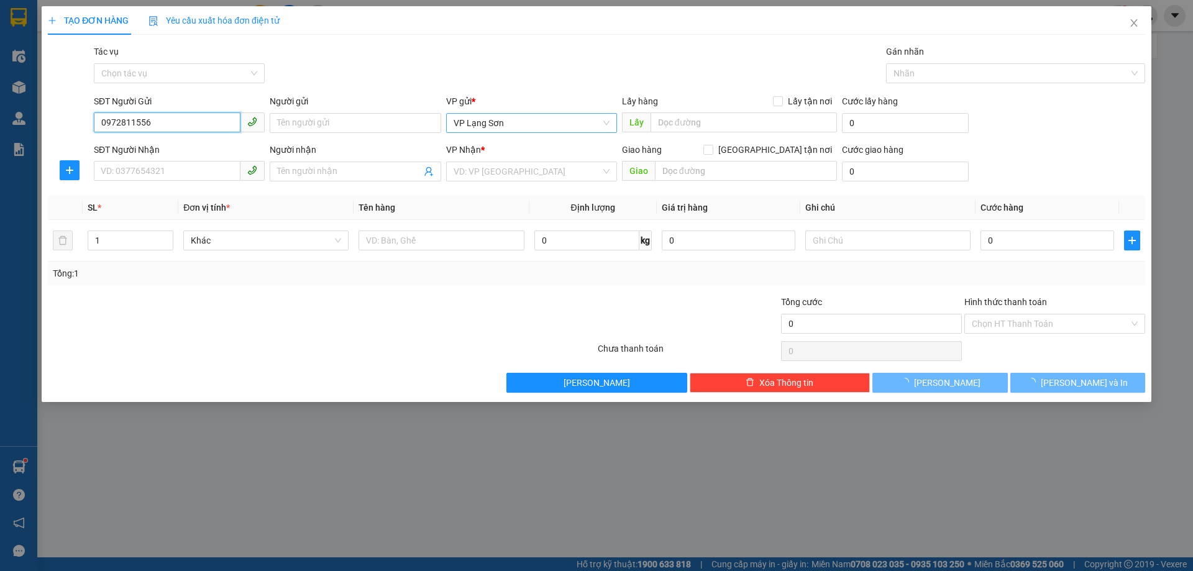
type input "0972811556"
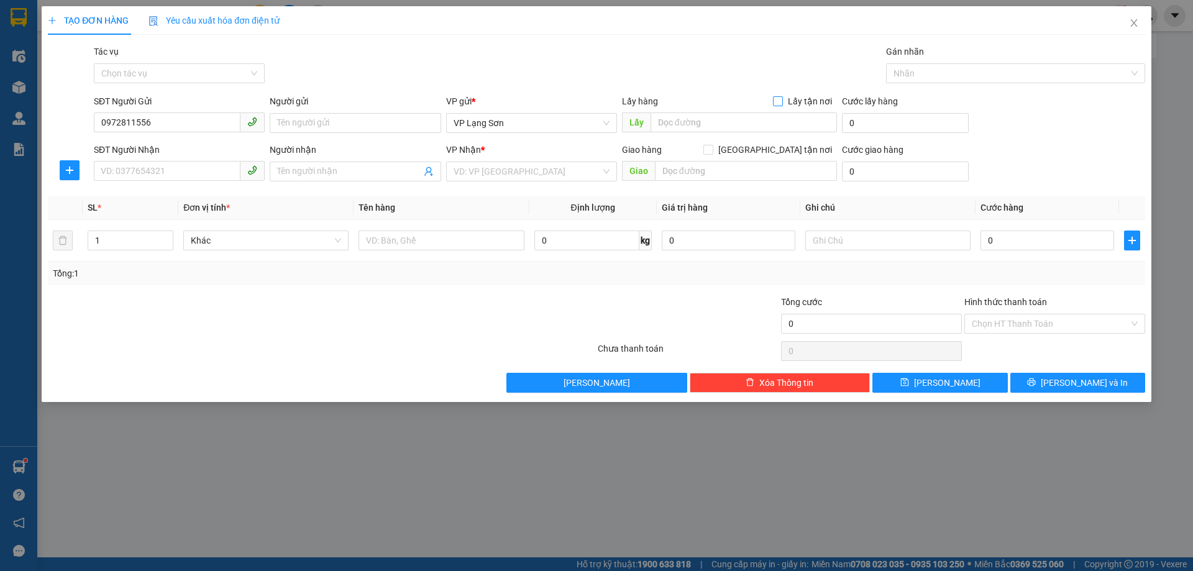
click at [783, 105] on span at bounding box center [778, 101] width 10 height 10
click at [782, 105] on input "Lấy tận nơi" at bounding box center [777, 100] width 9 height 9
checkbox input "true"
click at [692, 124] on input "text" at bounding box center [744, 122] width 186 height 20
type input "NÚT GIAO PHỐ VỊ"
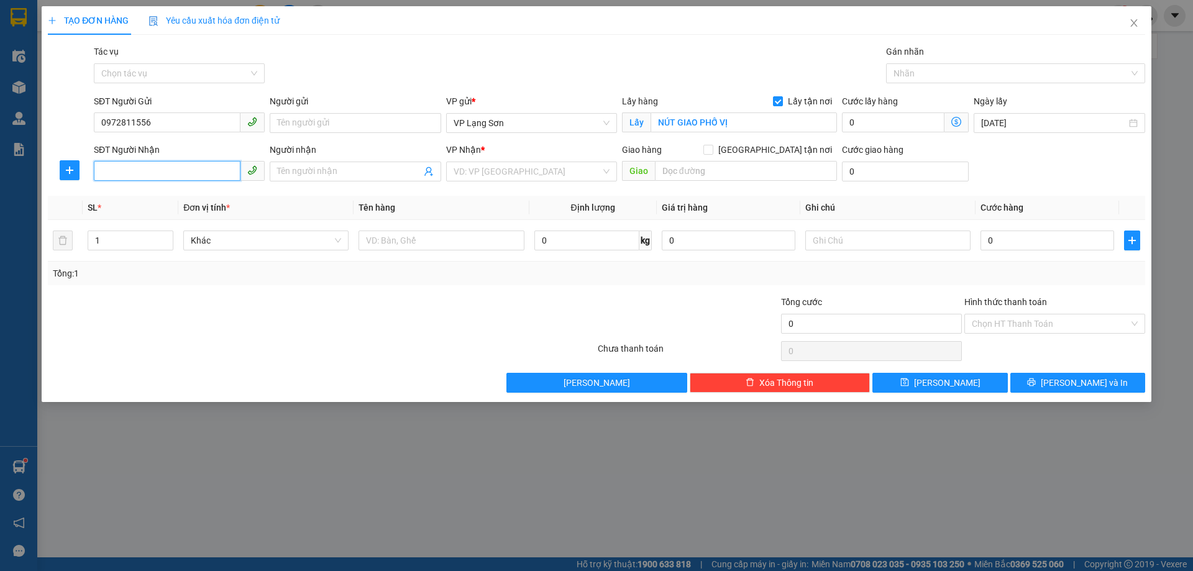
click at [201, 175] on input "SĐT Người Nhận" at bounding box center [167, 171] width 147 height 20
click at [188, 170] on input "SĐT Người Nhận" at bounding box center [167, 171] width 147 height 20
paste input "086 2356358"
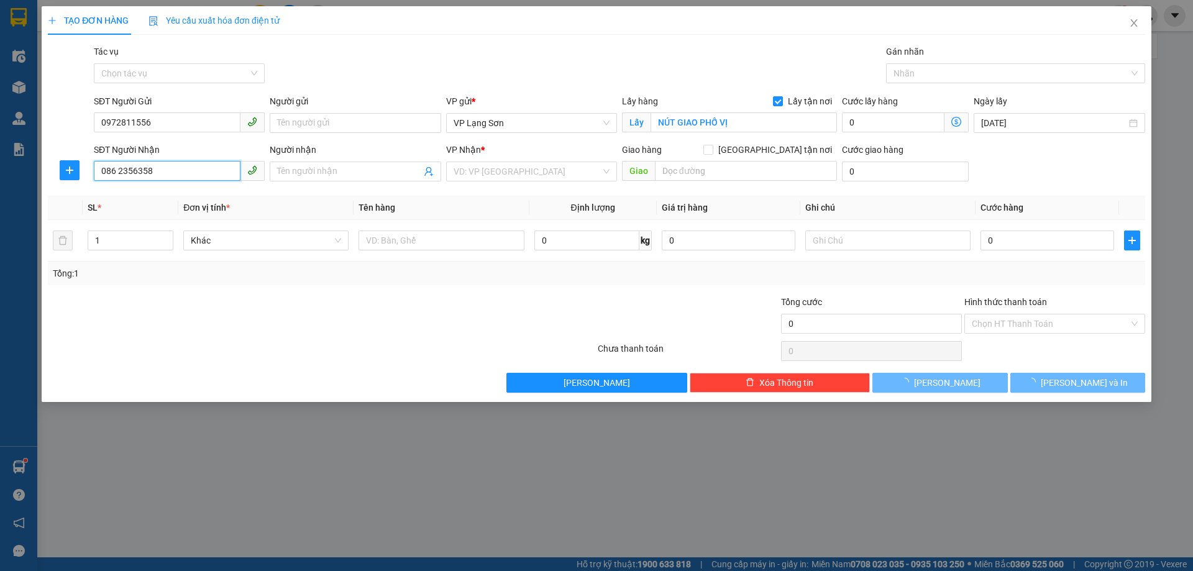
click at [119, 172] on input "086 2356358" at bounding box center [167, 171] width 147 height 20
type input "0862356358"
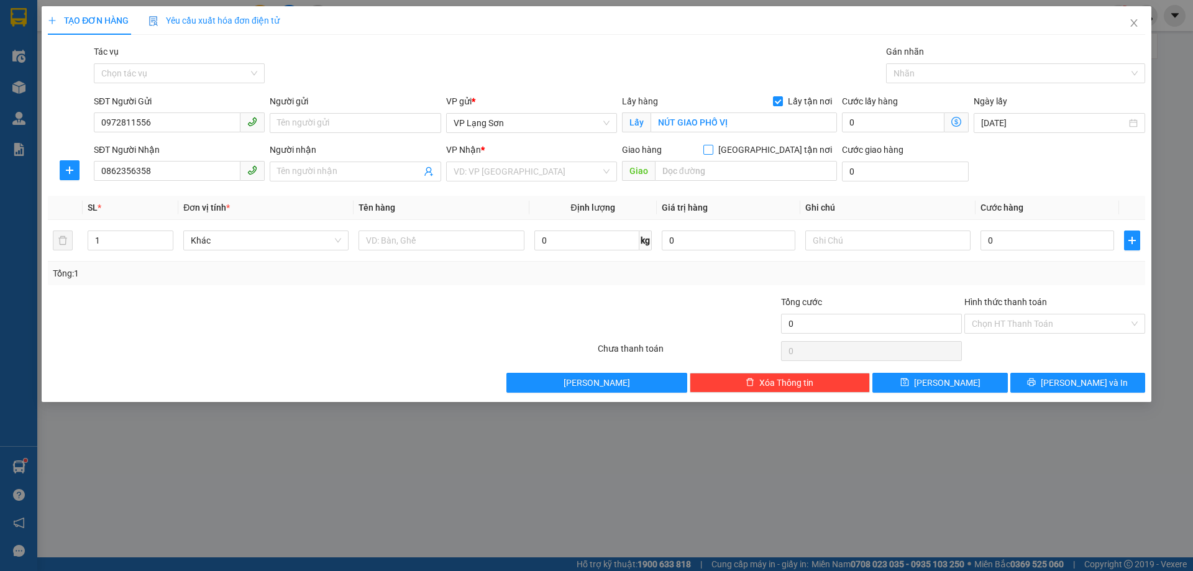
click at [713, 153] on span at bounding box center [708, 150] width 10 height 10
click at [712, 153] on input "Giao tận nơi" at bounding box center [707, 149] width 9 height 9
checkbox input "true"
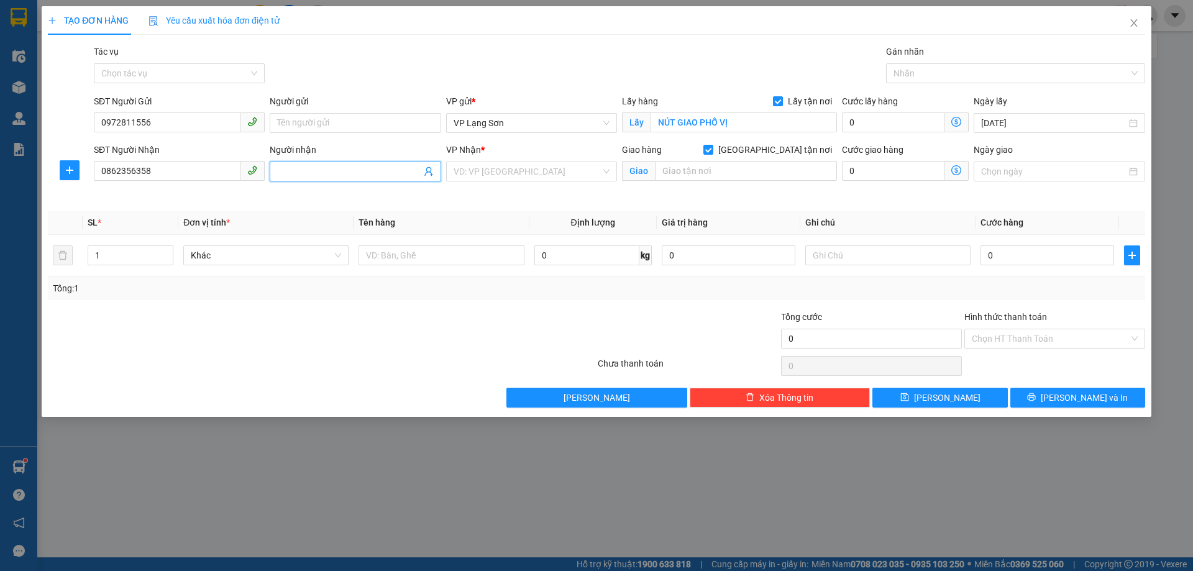
click at [298, 163] on span at bounding box center [355, 172] width 171 height 20
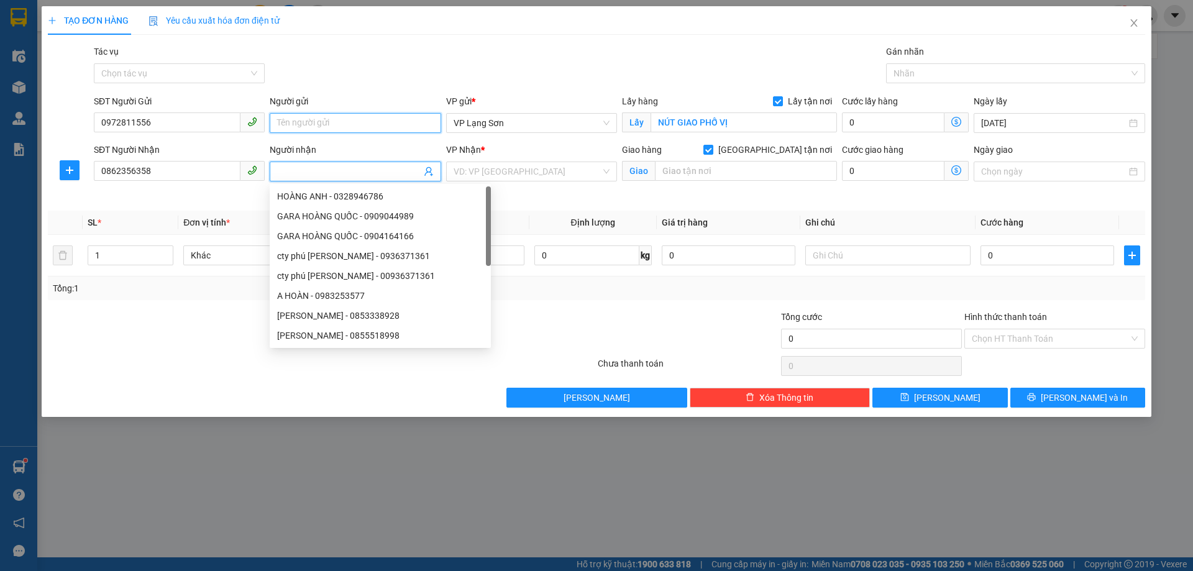
click at [339, 130] on input "Người gửi" at bounding box center [355, 123] width 171 height 20
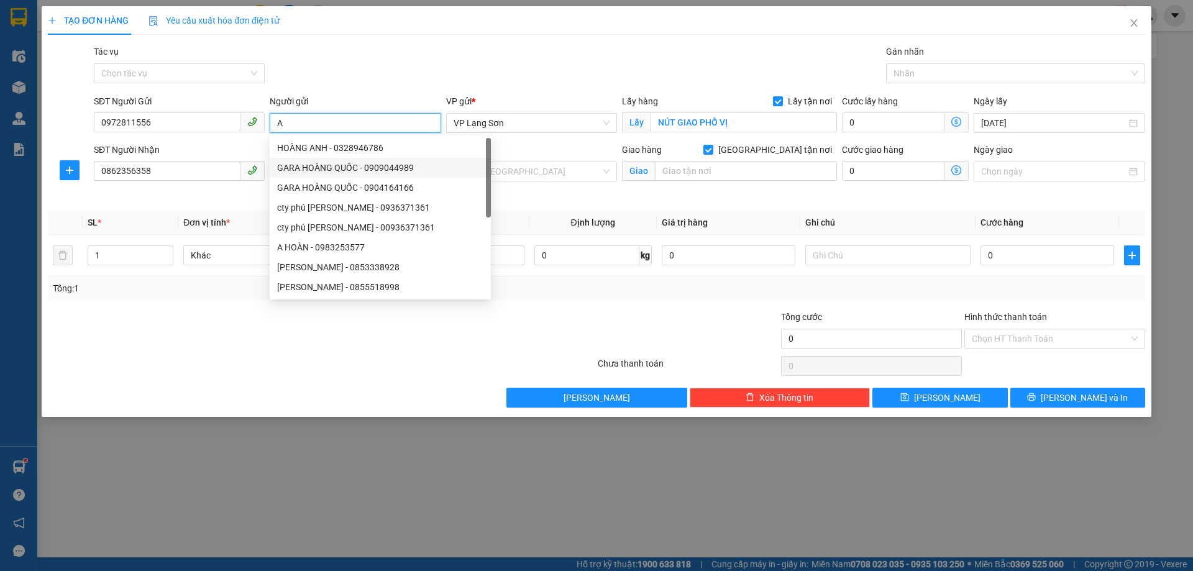
type input "A"
click at [528, 55] on div "Tác vụ Chọn tác vụ Gán nhãn Nhãn" at bounding box center [619, 66] width 1056 height 43
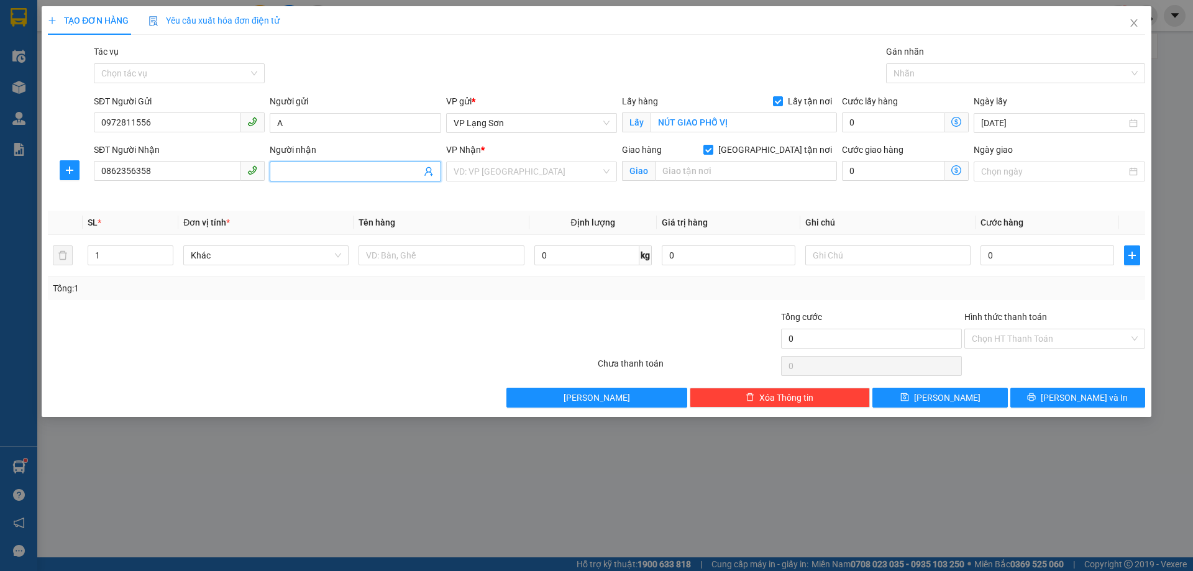
click at [396, 170] on input "Người nhận" at bounding box center [349, 172] width 144 height 14
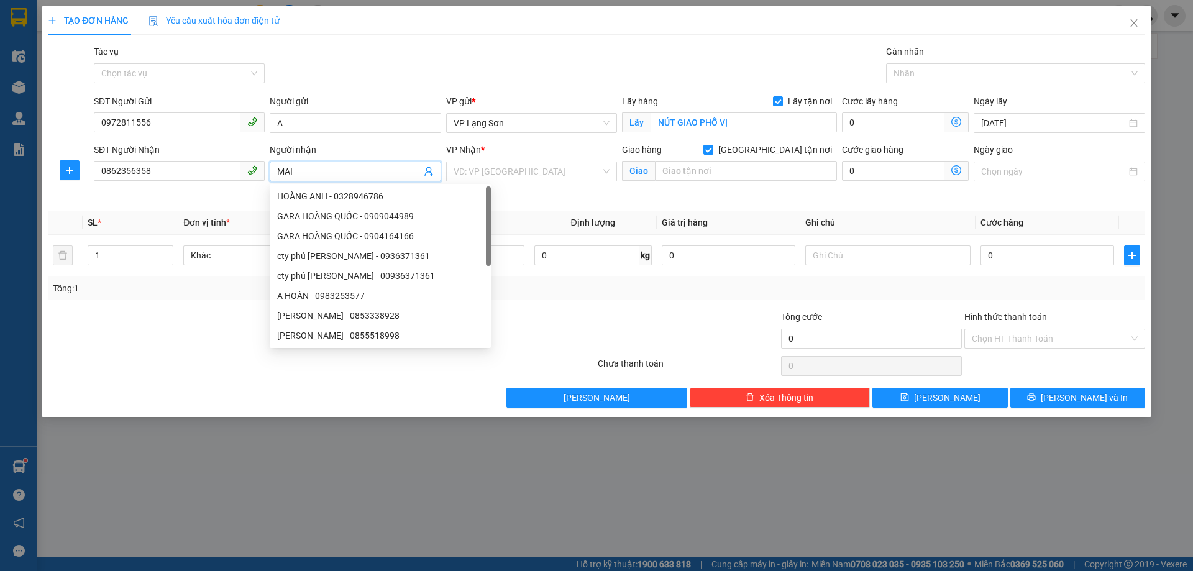
type input "MAI"
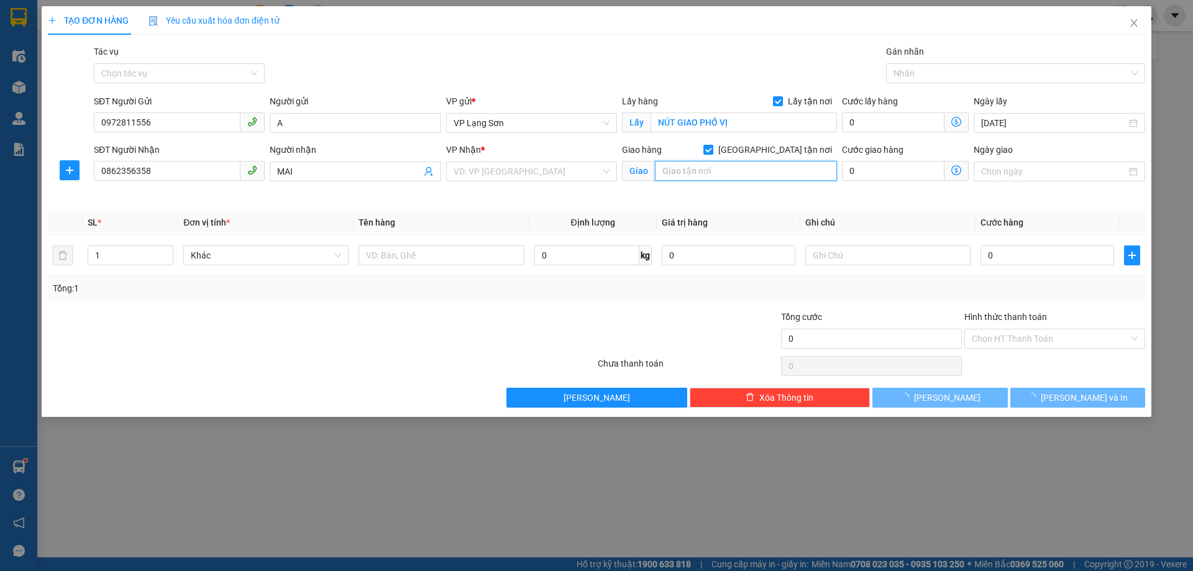
click at [777, 175] on input "text" at bounding box center [746, 171] width 182 height 20
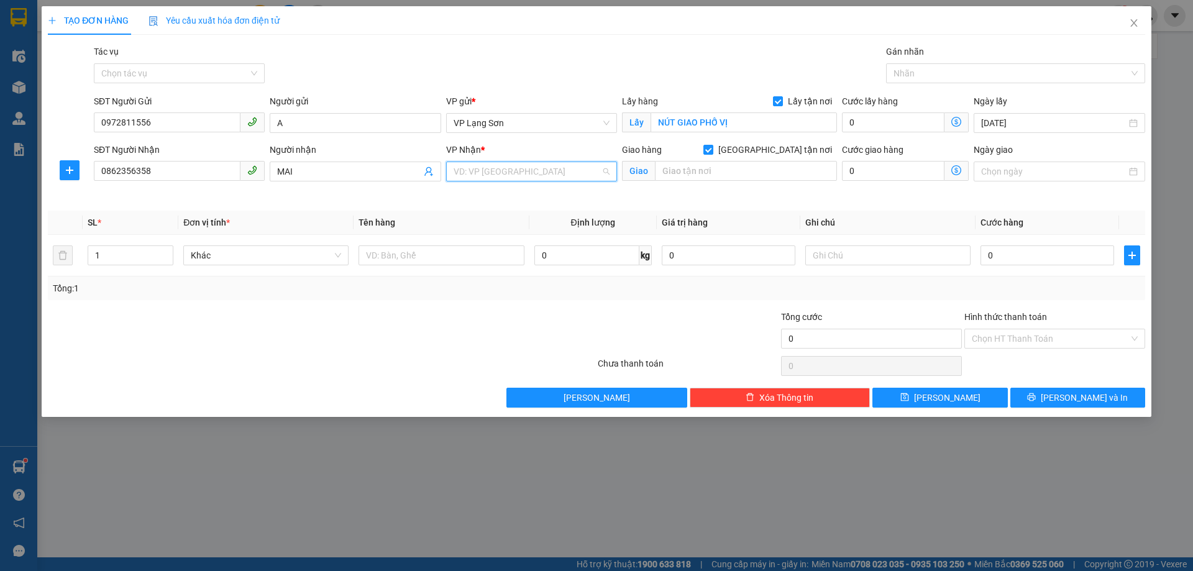
click at [530, 170] on input "search" at bounding box center [527, 171] width 147 height 19
click at [534, 200] on div "VP [PERSON_NAME]" at bounding box center [532, 197] width 156 height 14
click at [739, 166] on input "text" at bounding box center [746, 171] width 182 height 20
click at [715, 175] on input "text" at bounding box center [746, 171] width 182 height 20
paste input "30 Trần Bình Trọng"
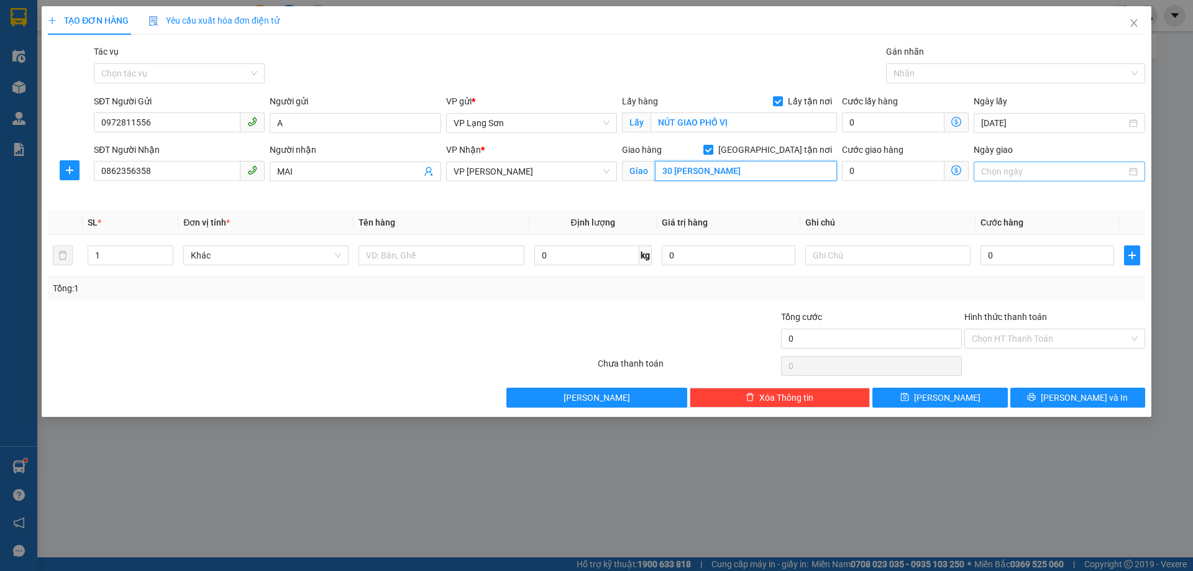
type input "30 Trần Bình Trọng"
click at [997, 163] on div at bounding box center [1059, 172] width 171 height 20
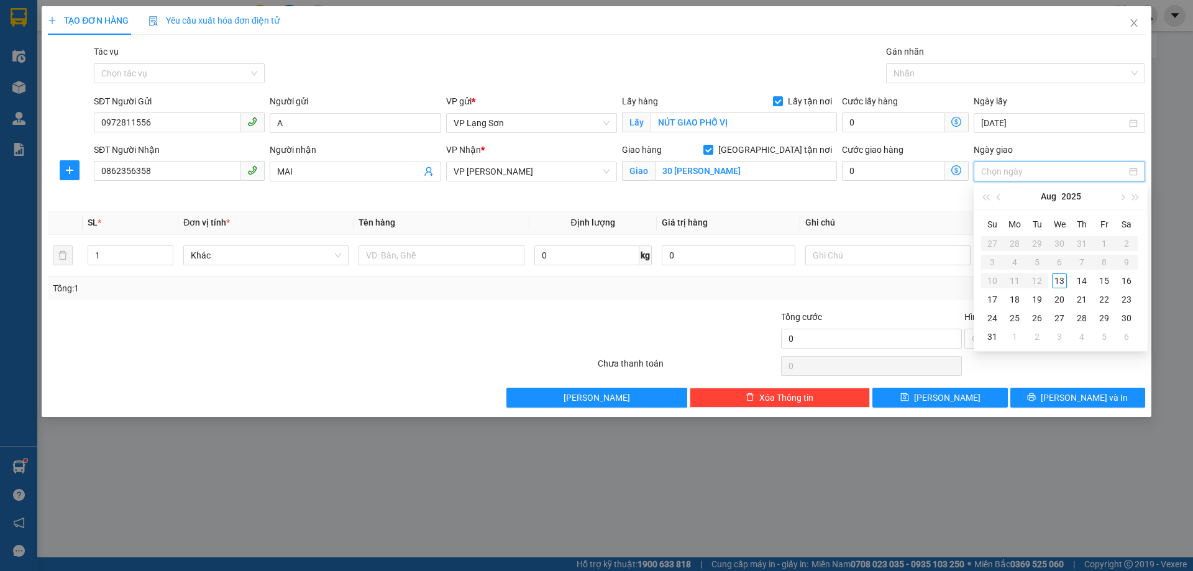
click at [997, 170] on input "Ngày giao" at bounding box center [1053, 172] width 145 height 14
type input "14/08/2025"
click at [1083, 280] on div "14" at bounding box center [1081, 280] width 15 height 15
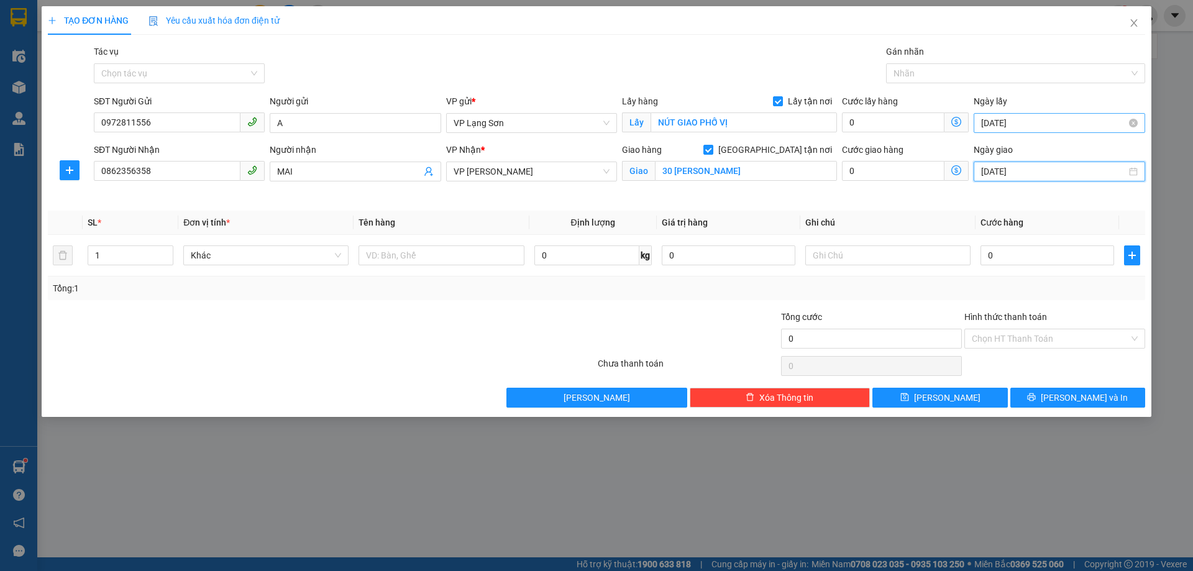
click at [1027, 124] on input "13/08/2025" at bounding box center [1053, 123] width 145 height 14
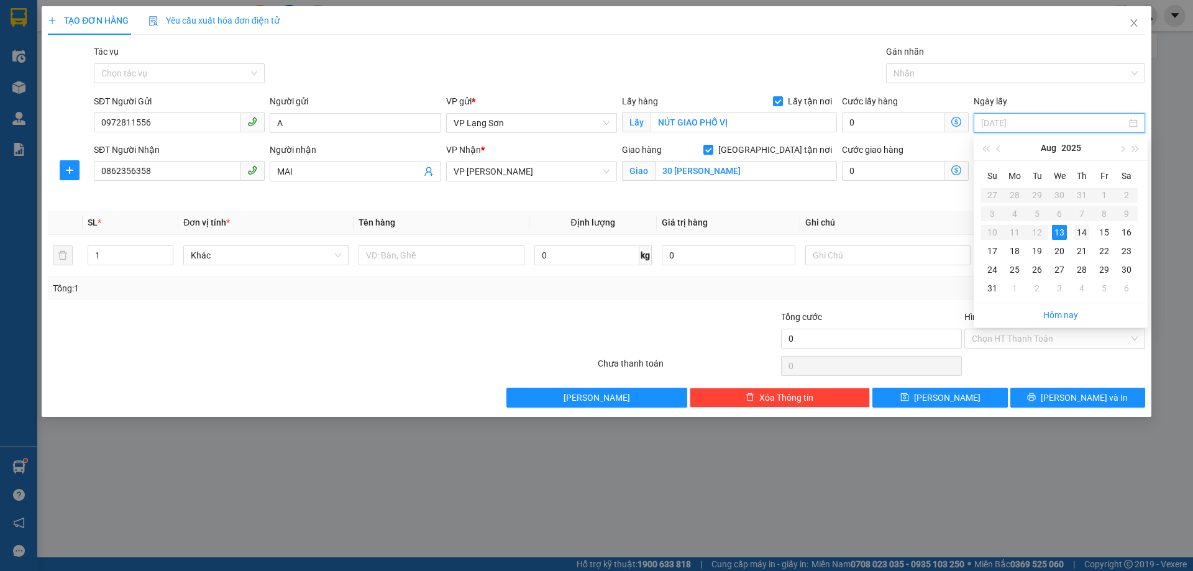
type input "14/08/2025"
click at [1079, 232] on div "14" at bounding box center [1081, 232] width 15 height 15
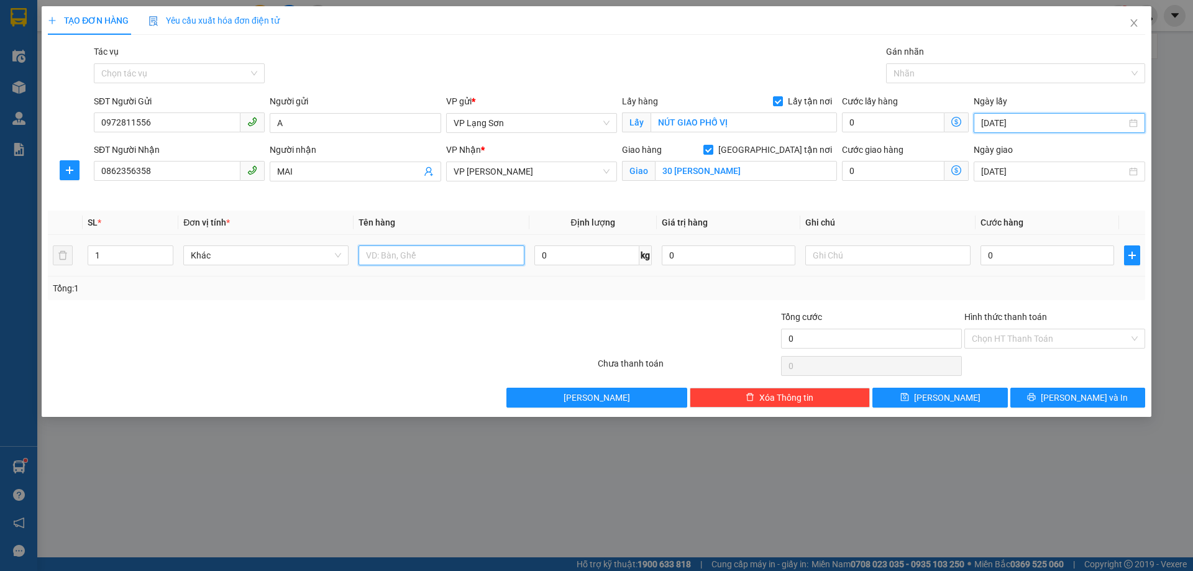
click at [421, 253] on input "text" at bounding box center [441, 255] width 165 height 20
type input "1 THÙNG NA"
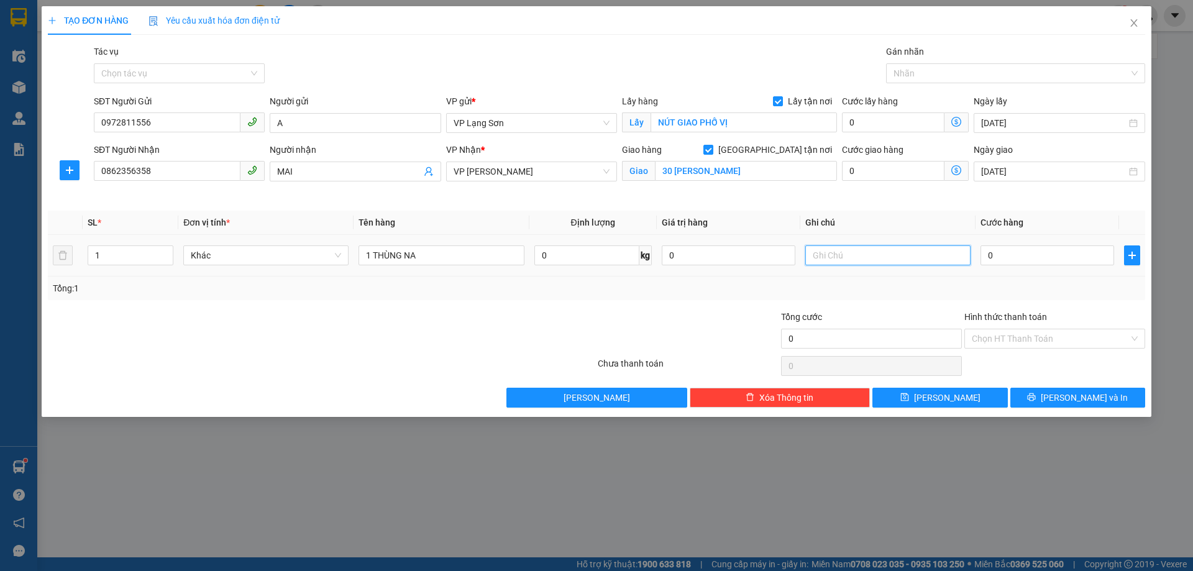
click at [830, 256] on input "text" at bounding box center [887, 255] width 165 height 20
type input "D"
type input "ĐỒ CỦA BẠN SẾP"
type input "1"
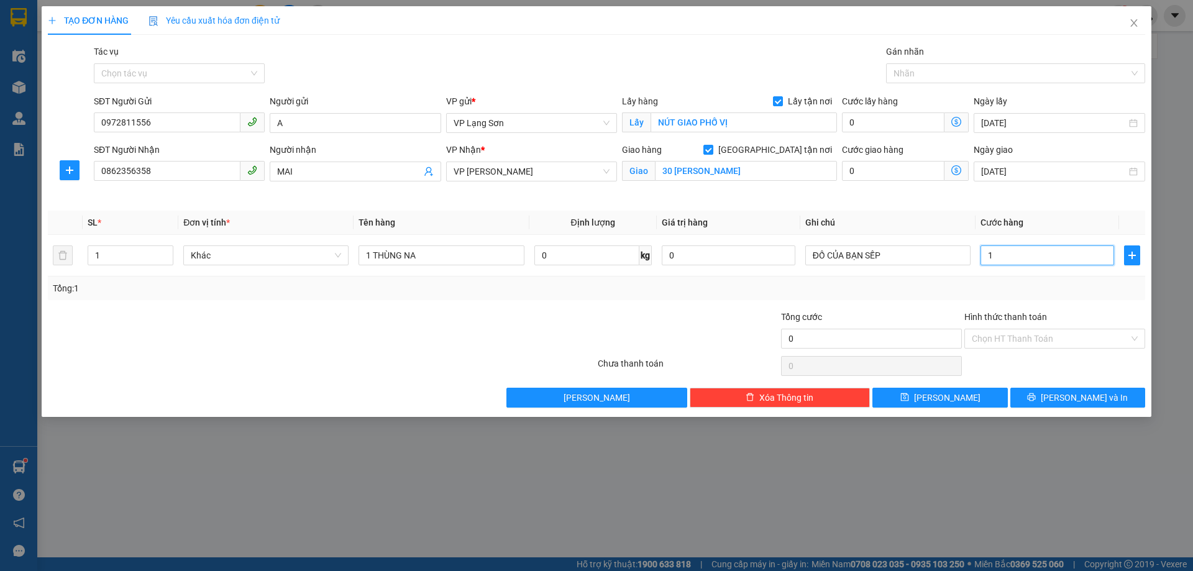
type input "1"
type input "1.000"
click at [896, 256] on input "ĐỒ CỦA BẠN SẾP" at bounding box center [887, 255] width 165 height 20
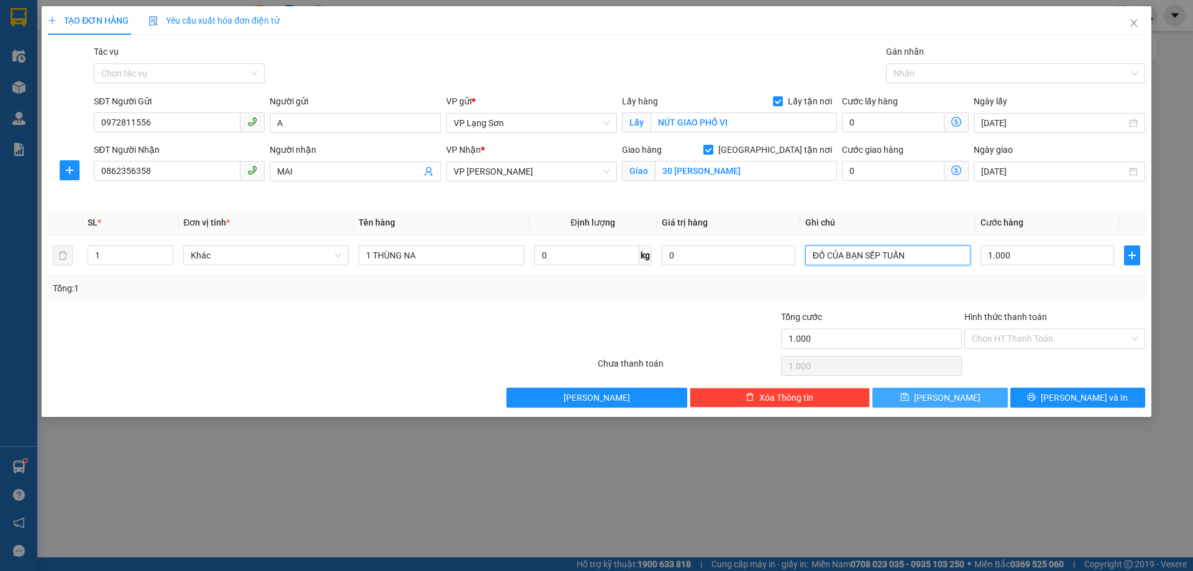
type input "ĐỒ CỦA BẠN SẾP TUẤN"
click at [974, 400] on button "Lưu" at bounding box center [939, 398] width 135 height 20
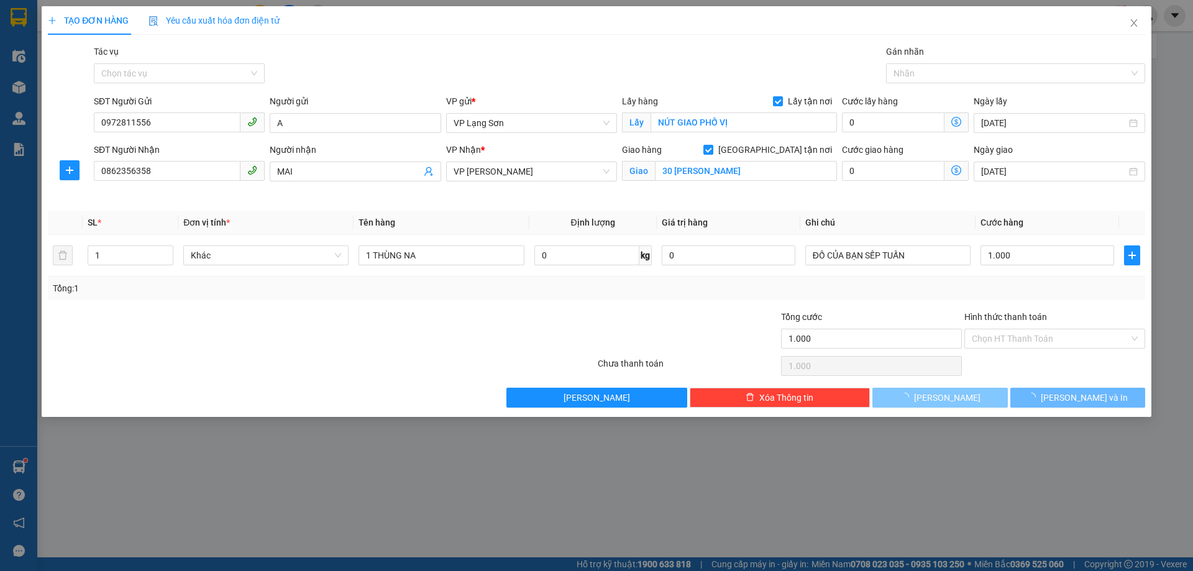
checkbox input "false"
type input "0"
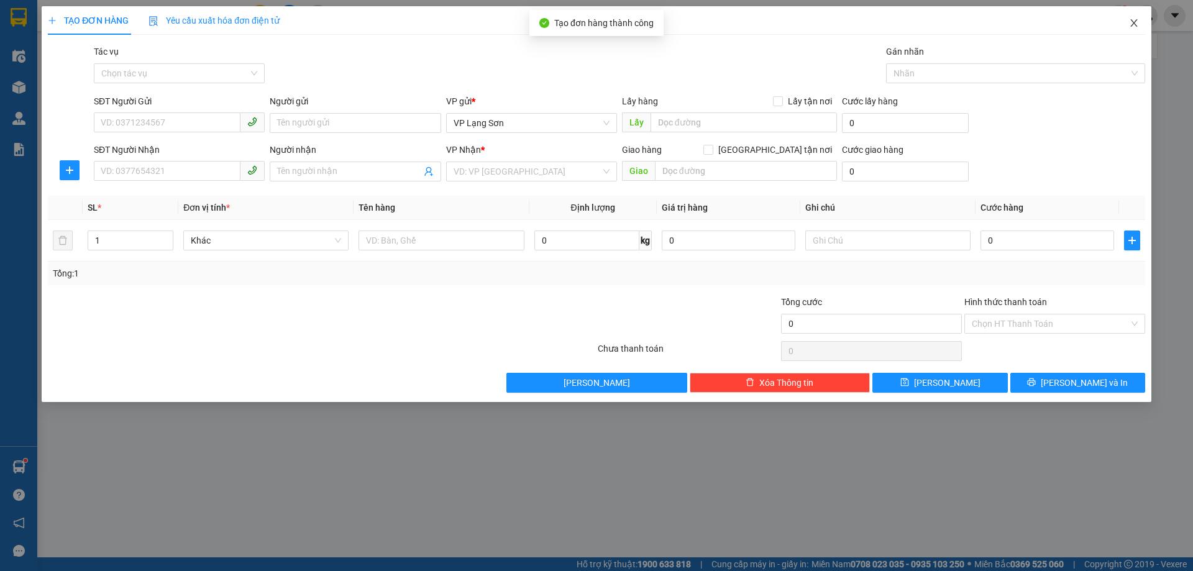
click at [1140, 25] on span "Close" at bounding box center [1134, 23] width 35 height 35
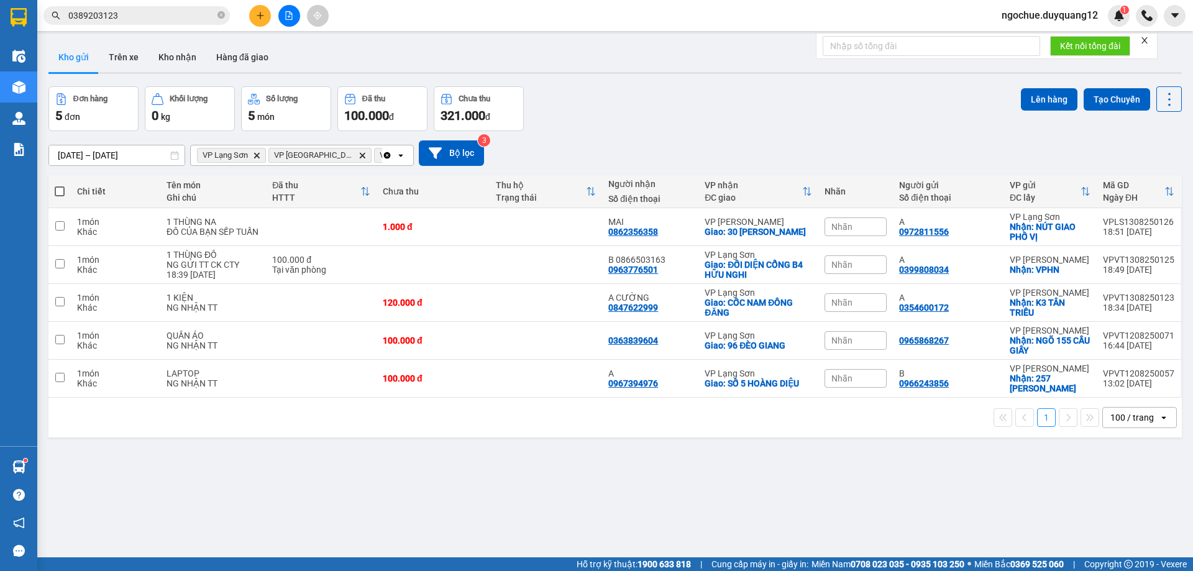
click at [846, 225] on span "Nhãn" at bounding box center [841, 227] width 21 height 10
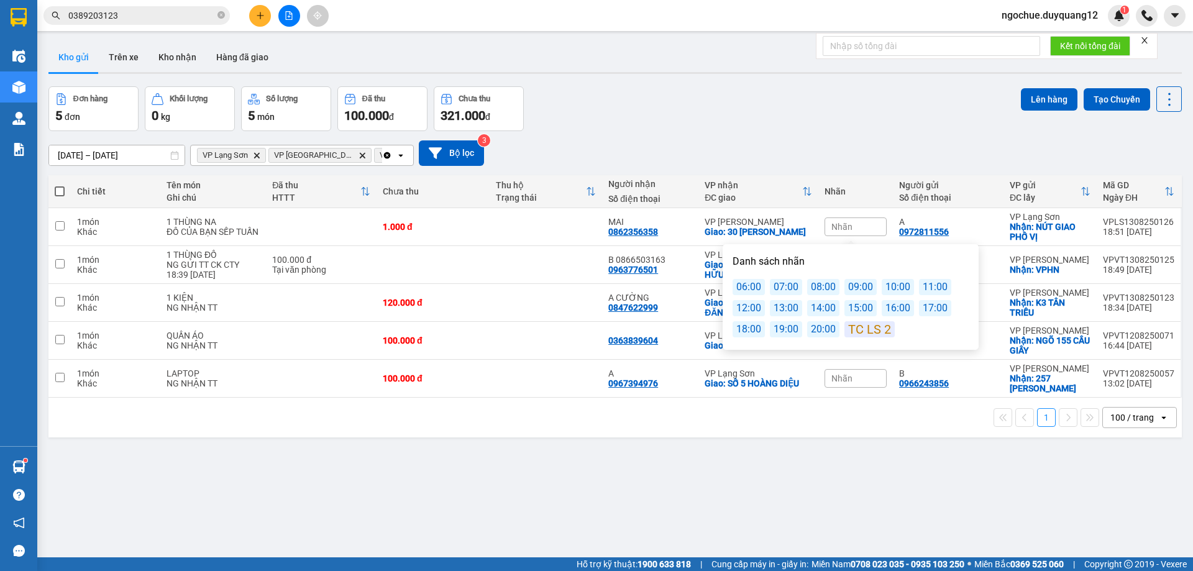
click at [785, 290] on div "07:00" at bounding box center [786, 287] width 32 height 16
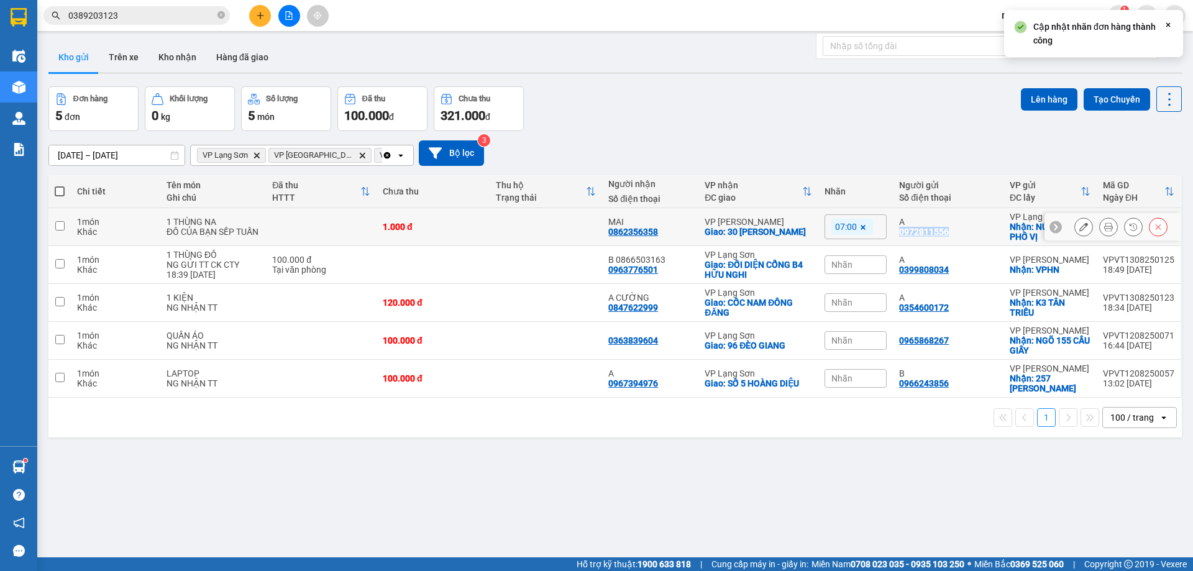
drag, startPoint x: 961, startPoint y: 233, endPoint x: 892, endPoint y: 233, distance: 69.0
click at [893, 233] on td "A 0972811556" at bounding box center [948, 227] width 111 height 38
checkbox input "true"
copy div "0972811556"
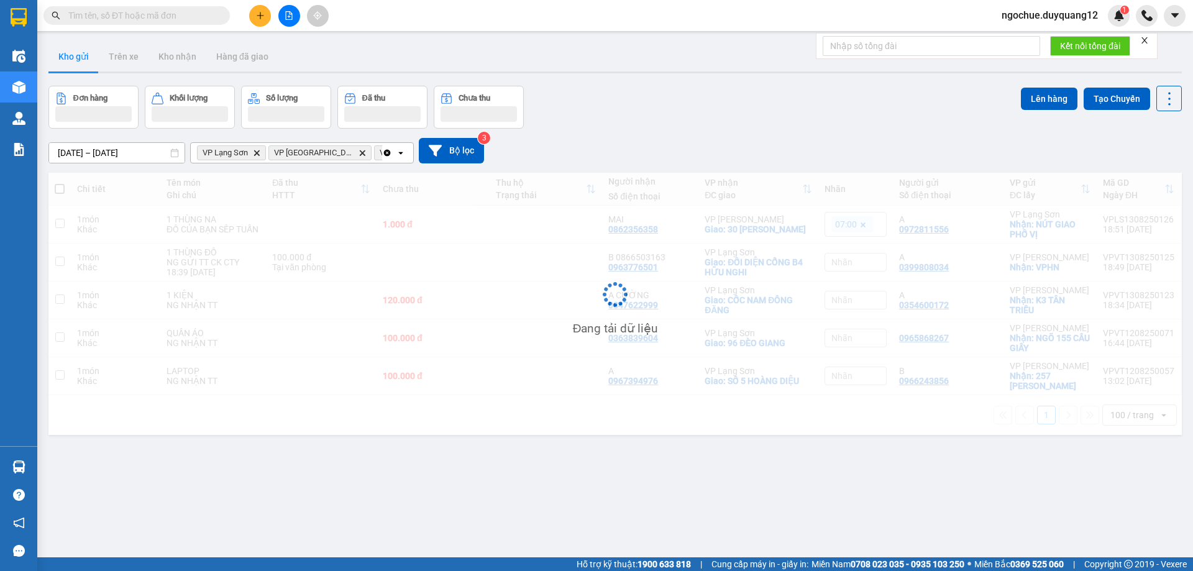
scroll to position [57, 0]
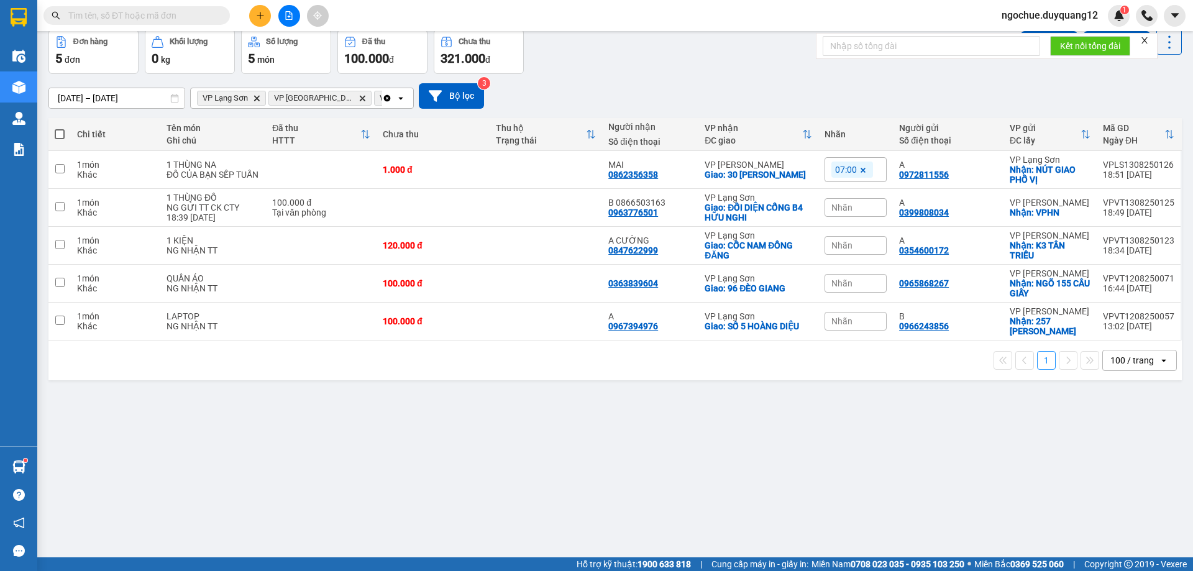
click at [691, 94] on div "[DATE] – [DATE] Press the down arrow key to interact with the calendar and sele…" at bounding box center [614, 95] width 1133 height 25
